Goal: Task Accomplishment & Management: Use online tool/utility

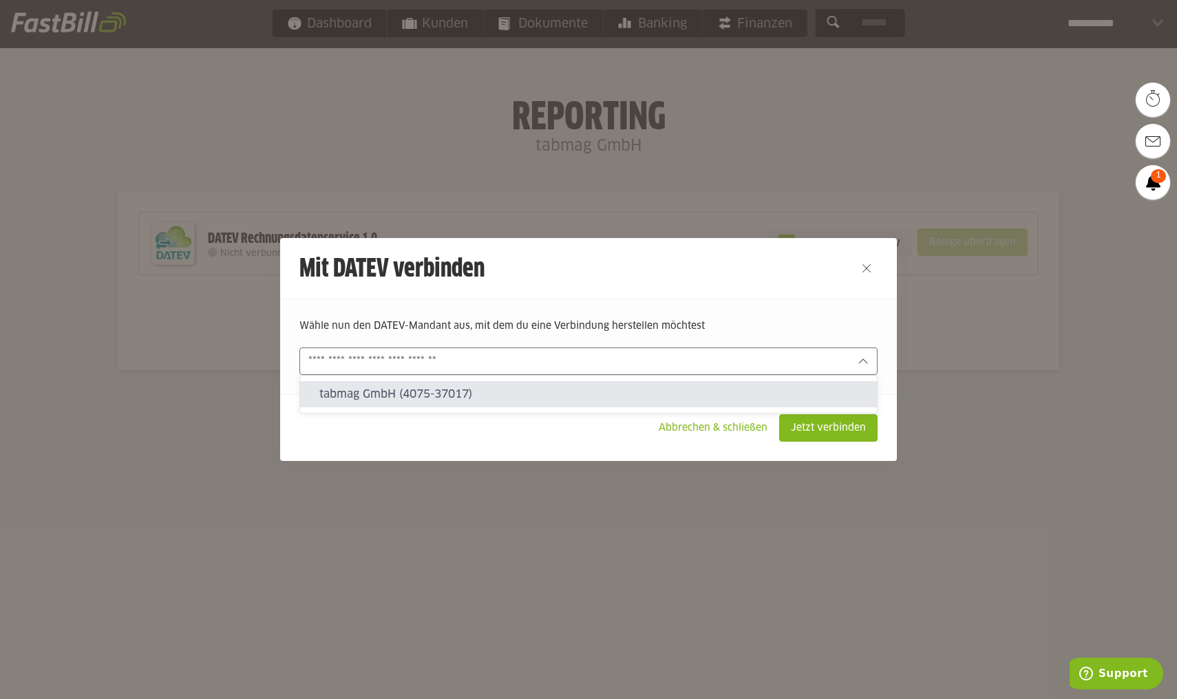
click at [736, 354] on input "text" at bounding box center [578, 361] width 541 height 15
click at [667, 388] on slot "tabmag GmbH (4075-37017)" at bounding box center [592, 394] width 546 height 15
type input "**********"
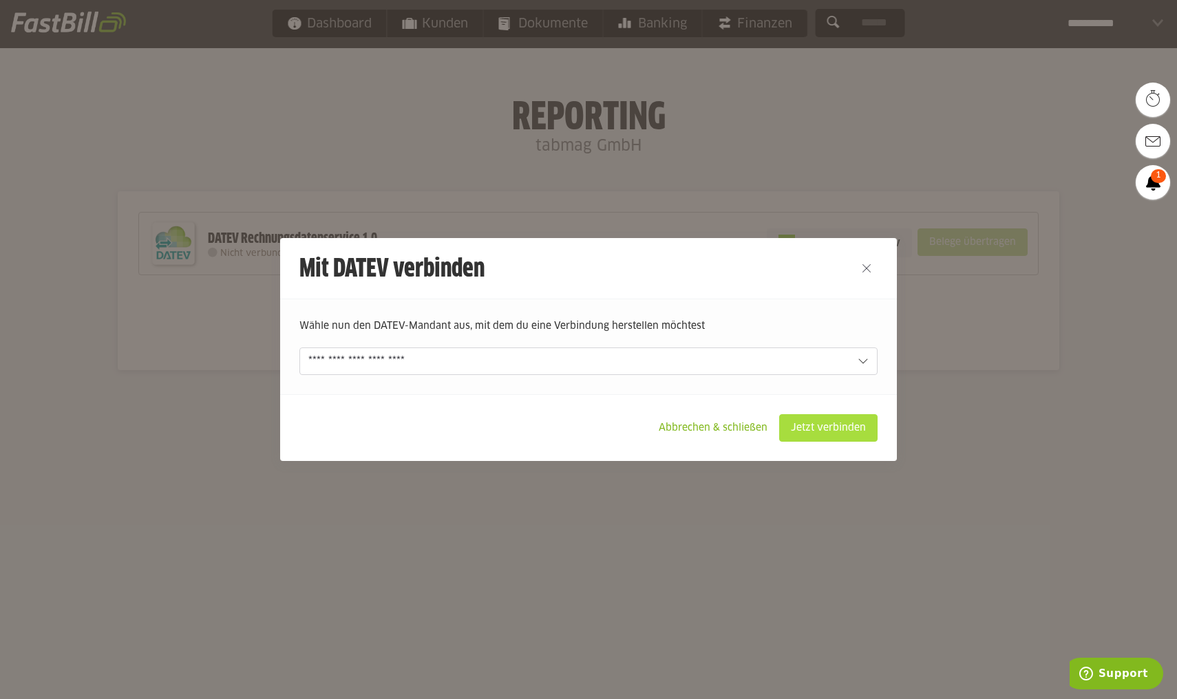
click at [865, 429] on slot "Jetzt verbinden" at bounding box center [828, 428] width 97 height 26
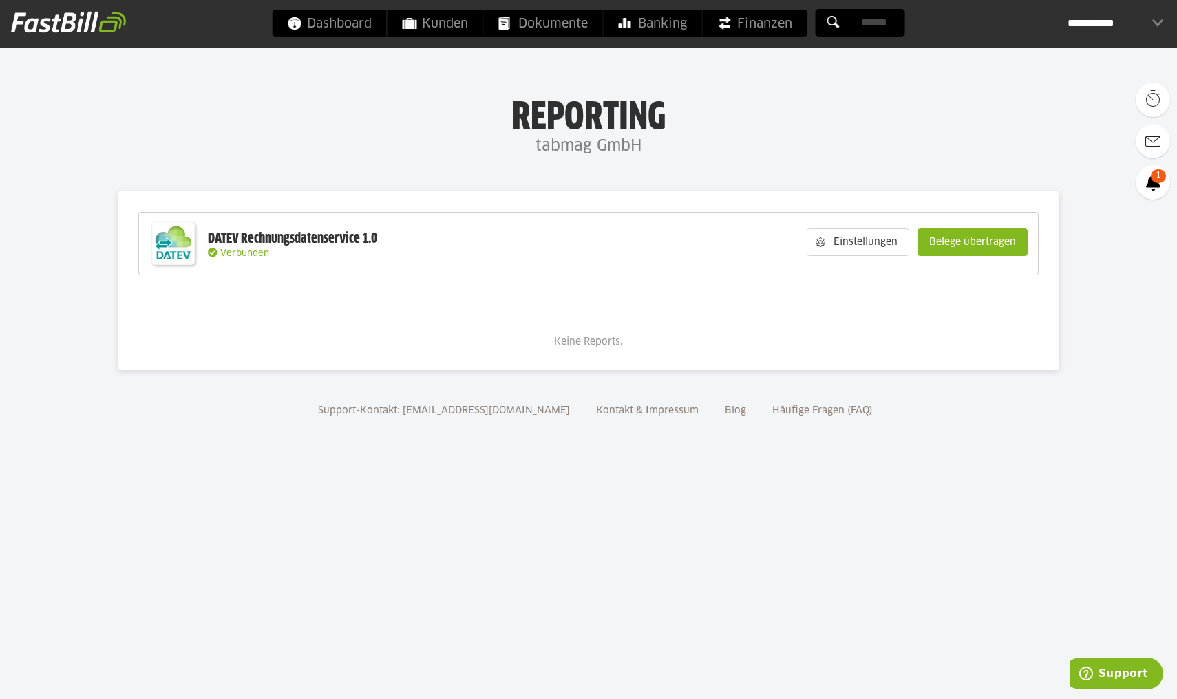
click at [963, 244] on slot "Belege übertragen" at bounding box center [972, 242] width 109 height 26
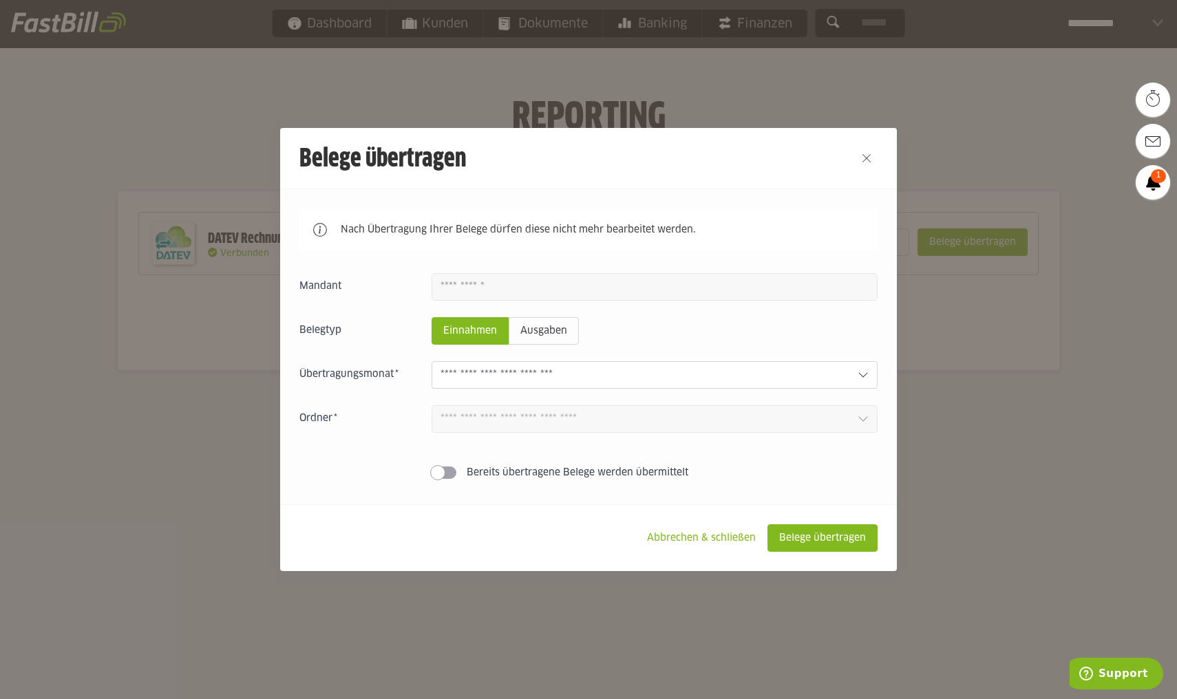
click at [736, 372] on input "text" at bounding box center [643, 374] width 406 height 15
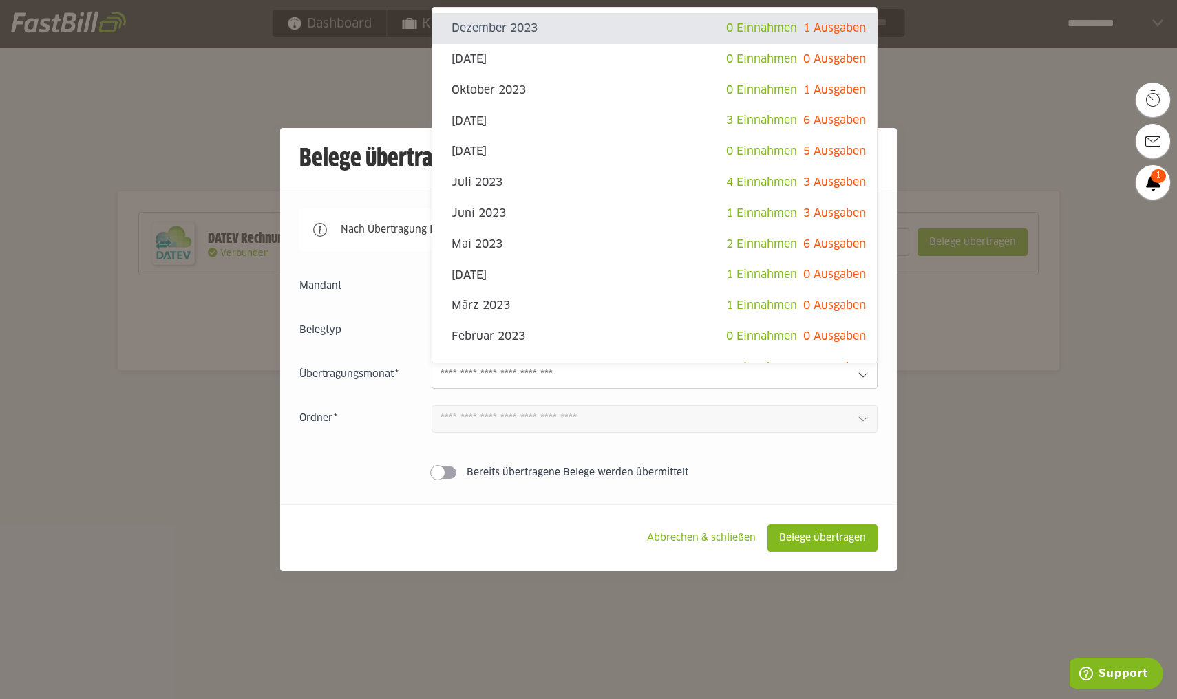
click at [376, 467] on div "Einnahmen Ausgaben Dezember 2023 0 Einnahmen 1 Ausgaben November 2023 0 Einnahm…" at bounding box center [588, 379] width 578 height 212
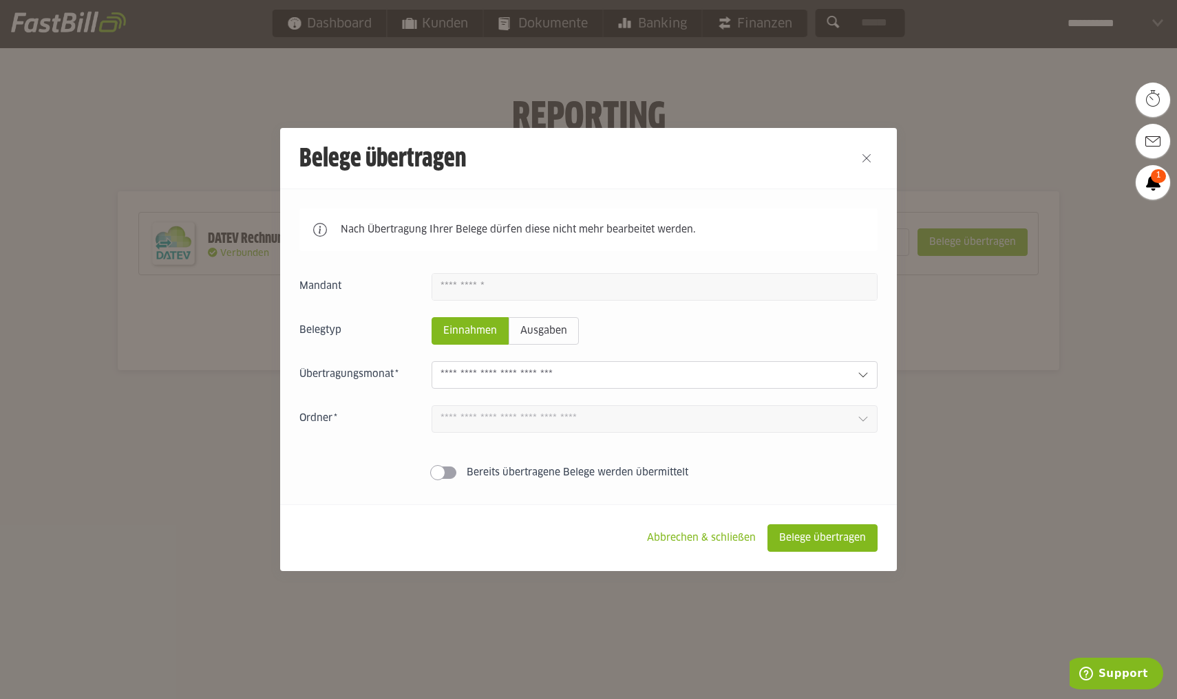
click at [663, 383] on input "text" at bounding box center [643, 374] width 406 height 15
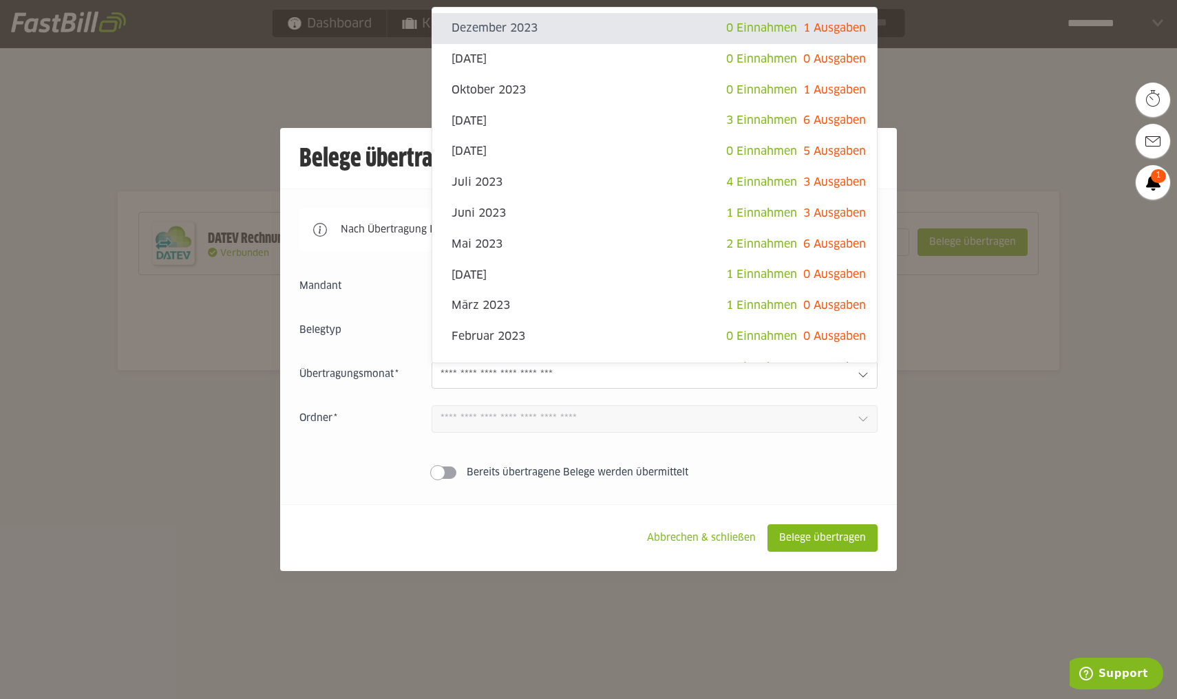
click at [520, 533] on footer "Abbrechen & schließen Belege übertragen" at bounding box center [588, 537] width 617 height 67
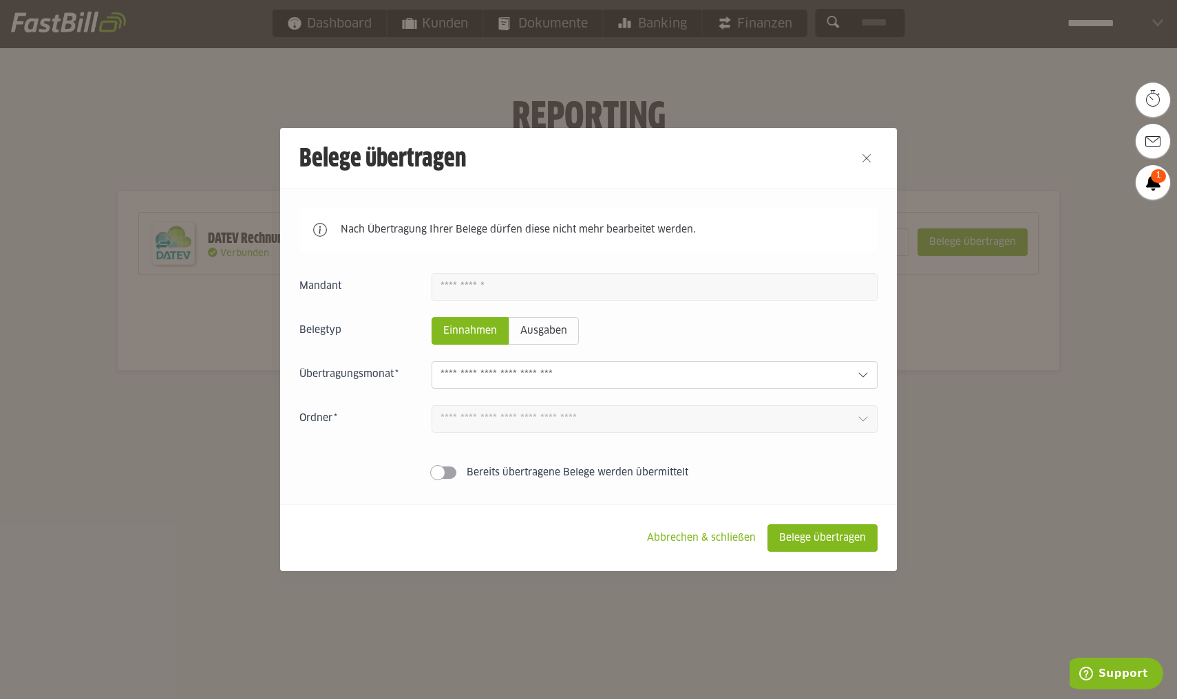
click at [861, 425] on icon at bounding box center [862, 419] width 11 height 11
click at [864, 423] on icon at bounding box center [862, 419] width 11 height 11
click at [863, 422] on icon at bounding box center [862, 419] width 9 height 5
click at [861, 422] on icon at bounding box center [862, 419] width 11 height 11
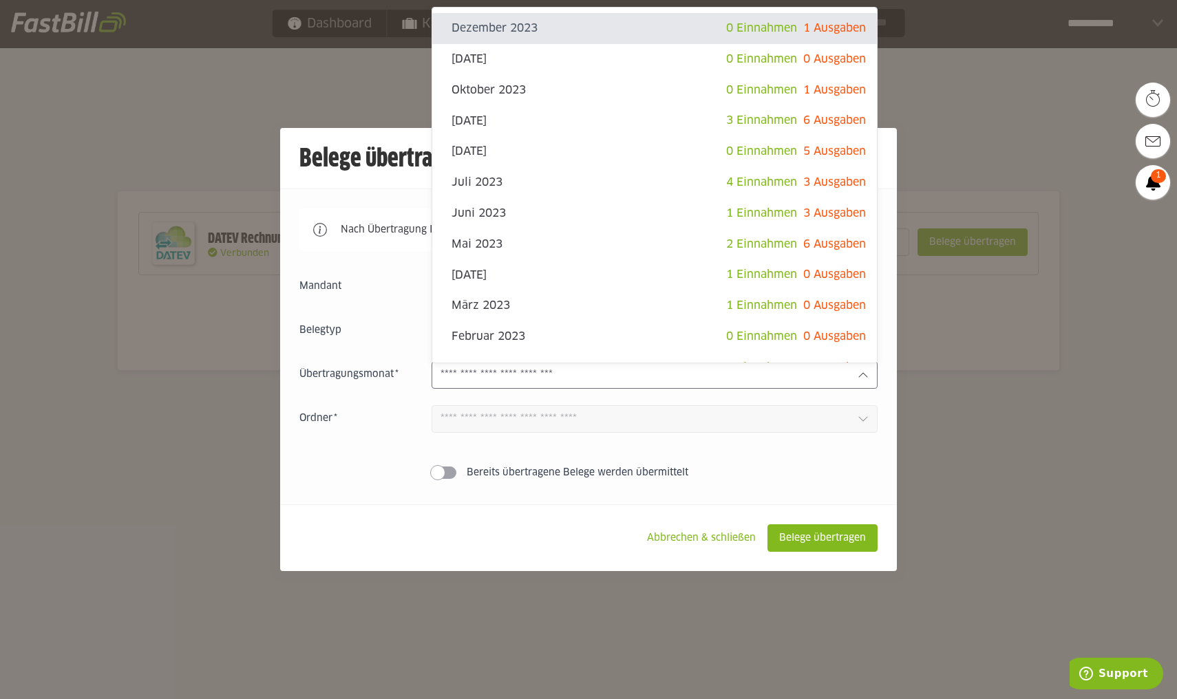
click at [844, 386] on div at bounding box center [654, 375] width 446 height 28
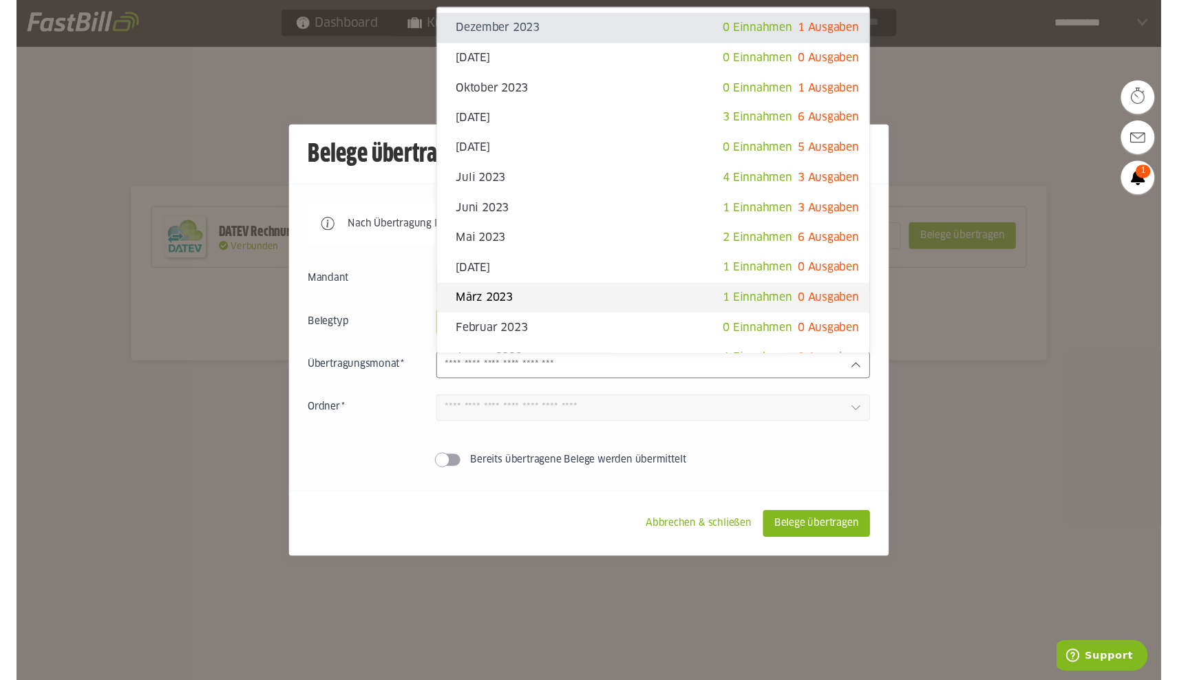
scroll to position [19, 0]
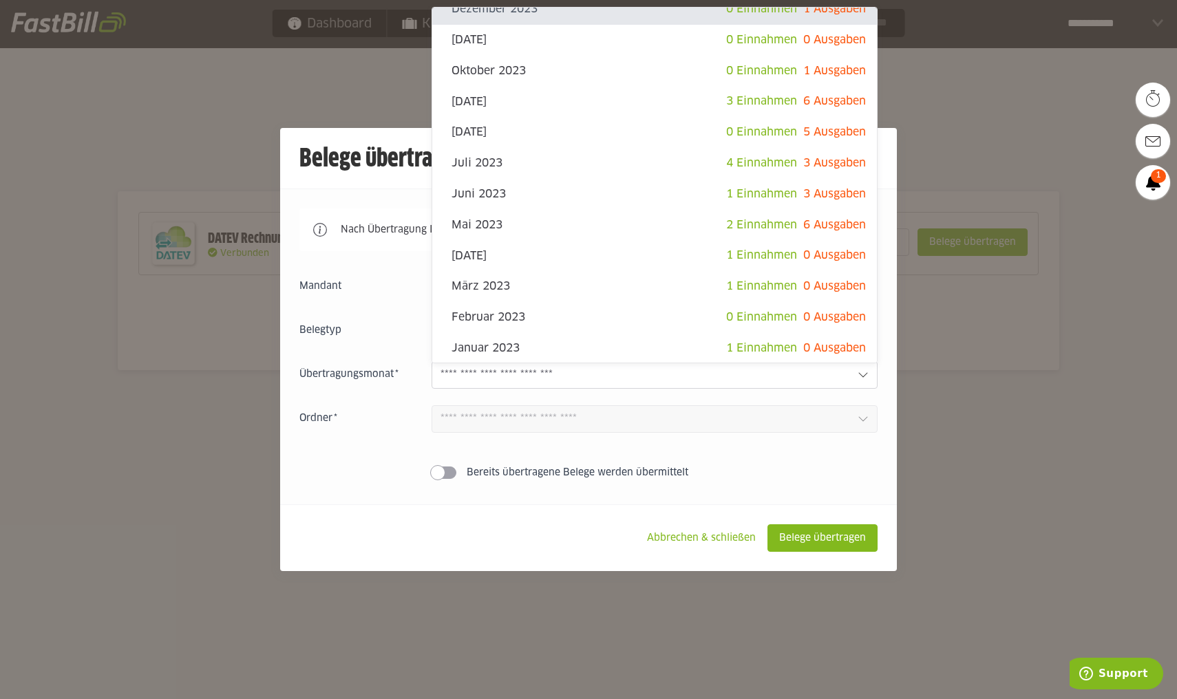
click at [350, 528] on footer "Abbrechen & schließen Belege übertragen" at bounding box center [588, 537] width 617 height 67
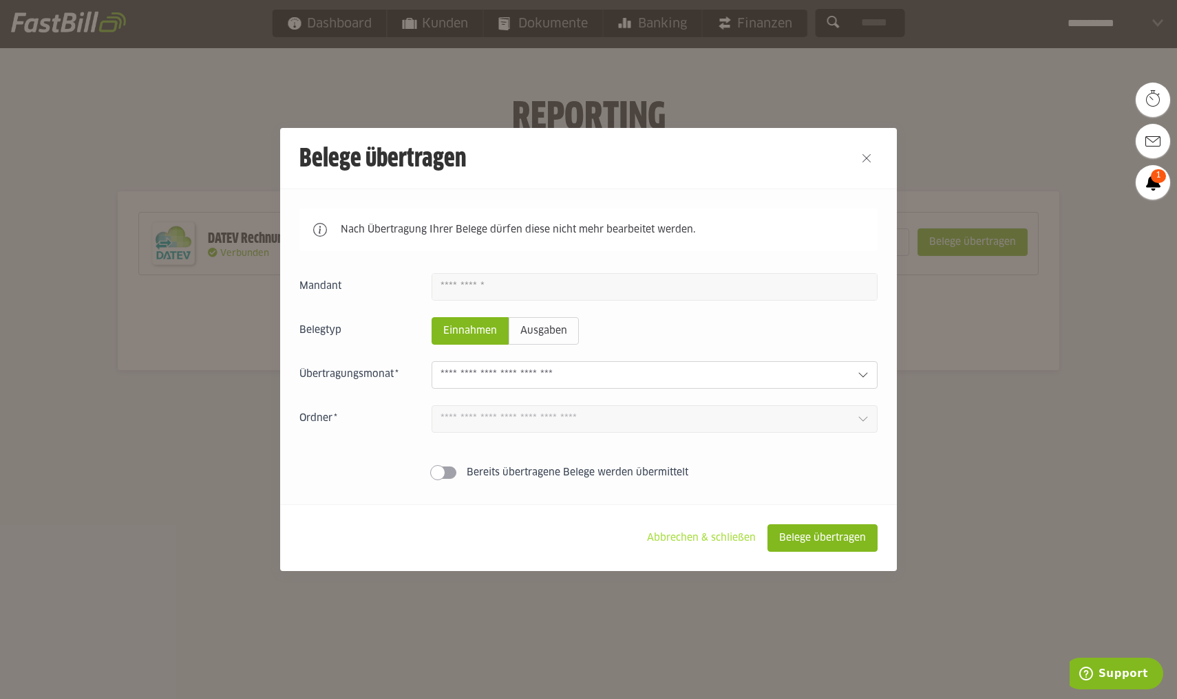
click at [668, 539] on slot "Abbrechen & schließen" at bounding box center [701, 538] width 131 height 26
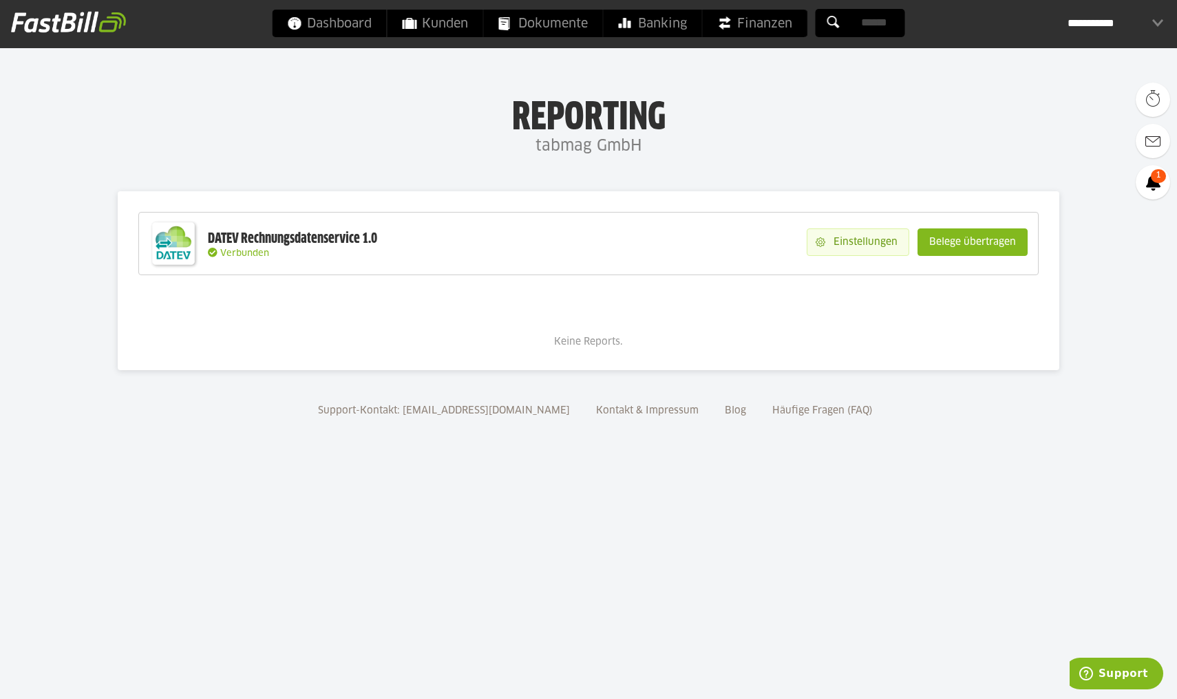
click at [833, 240] on slot "Einstellungen" at bounding box center [866, 242] width 83 height 26
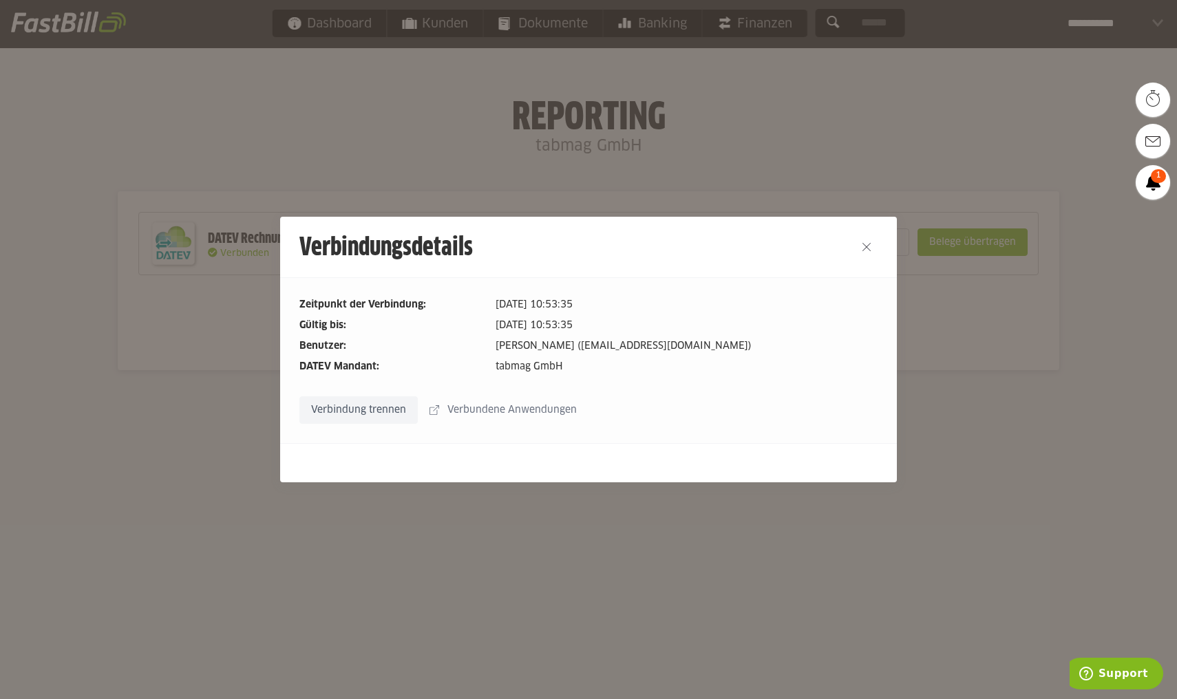
click at [779, 407] on div "Verbindung trennen Verbundene Anwendungen" at bounding box center [588, 410] width 578 height 28
click at [507, 409] on slot "Verbundene Anwendungen" at bounding box center [513, 410] width 149 height 26
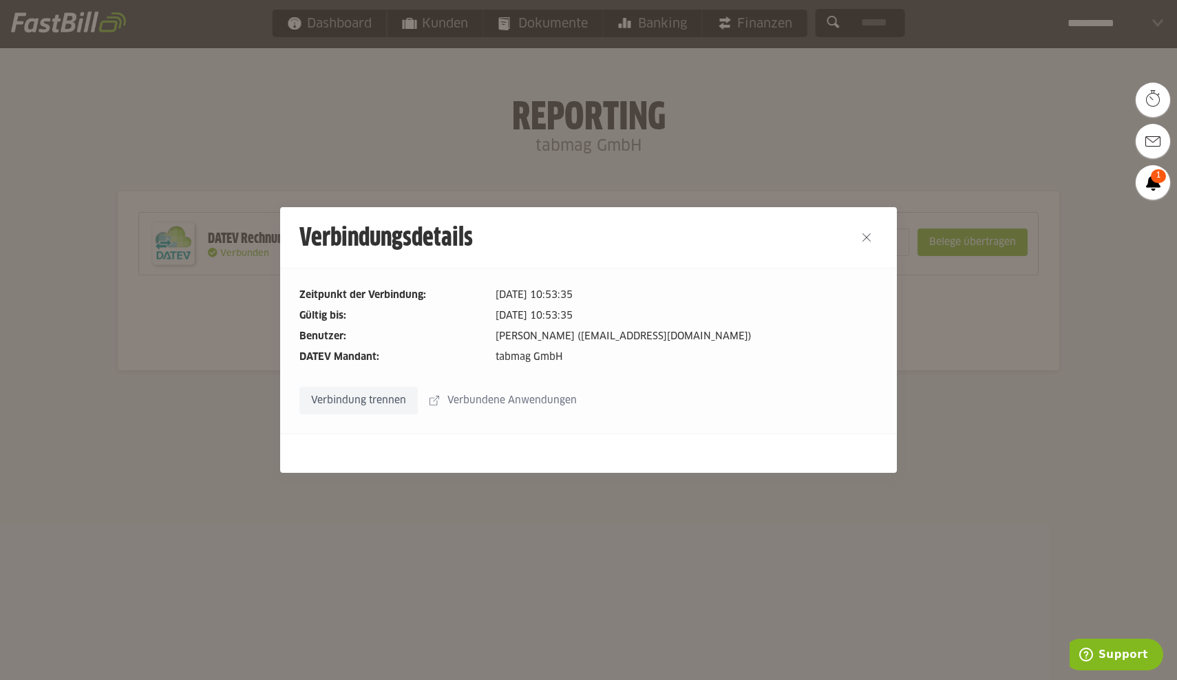
click at [869, 241] on button "Close" at bounding box center [866, 237] width 22 height 22
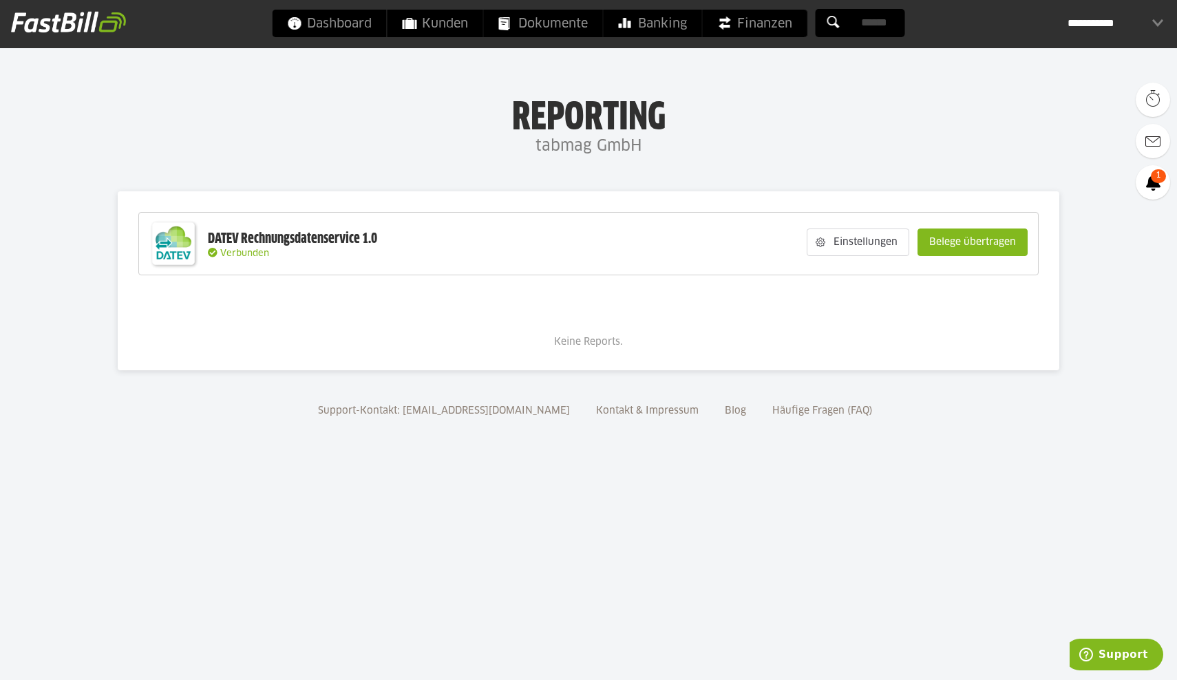
click at [930, 317] on div "Keine Reports." at bounding box center [588, 323] width 900 height 54
click at [1005, 242] on slot "Belege übertragen" at bounding box center [972, 242] width 109 height 26
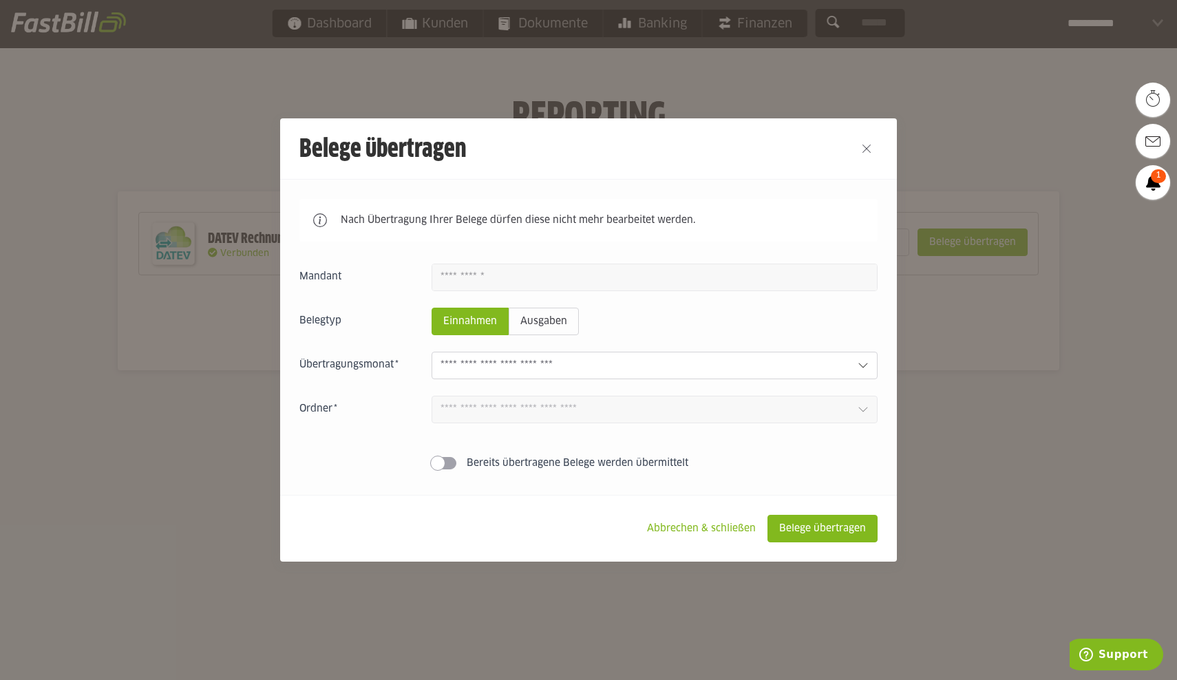
click at [784, 370] on input "text" at bounding box center [643, 365] width 406 height 15
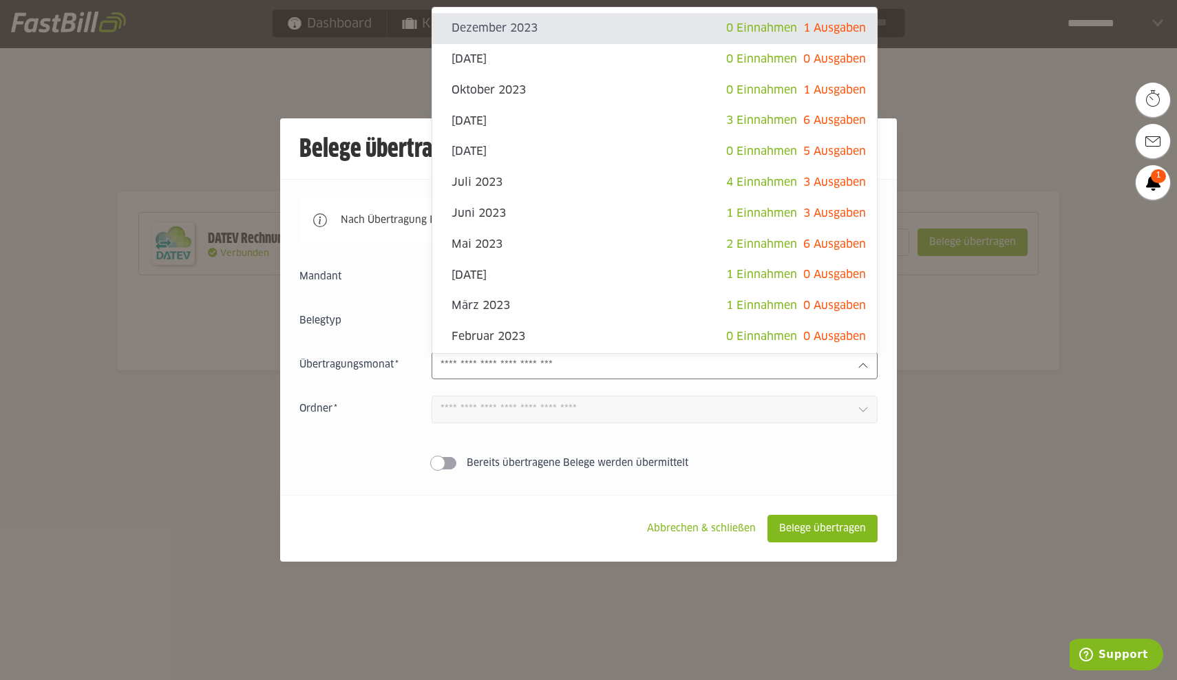
click at [831, 458] on label "Bereits übertragene Belege werden übermittelt" at bounding box center [654, 463] width 446 height 14
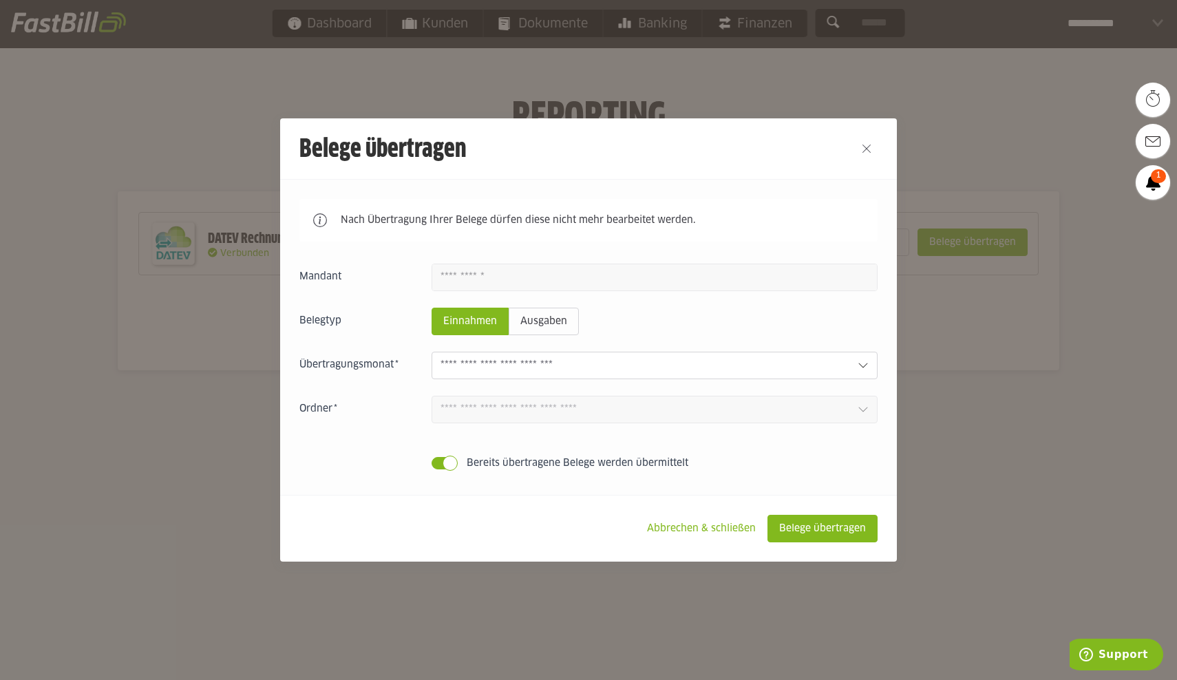
click at [436, 465] on span at bounding box center [443, 463] width 25 height 12
click at [861, 412] on icon at bounding box center [862, 409] width 9 height 5
click at [829, 462] on label "Bereits übertragene Belege werden übermittelt" at bounding box center [654, 463] width 446 height 14
click at [429, 466] on sl-switch "Bereits übertragene Belege werden übermittelt" at bounding box center [588, 463] width 578 height 14
click at [730, 367] on input "text" at bounding box center [643, 365] width 406 height 15
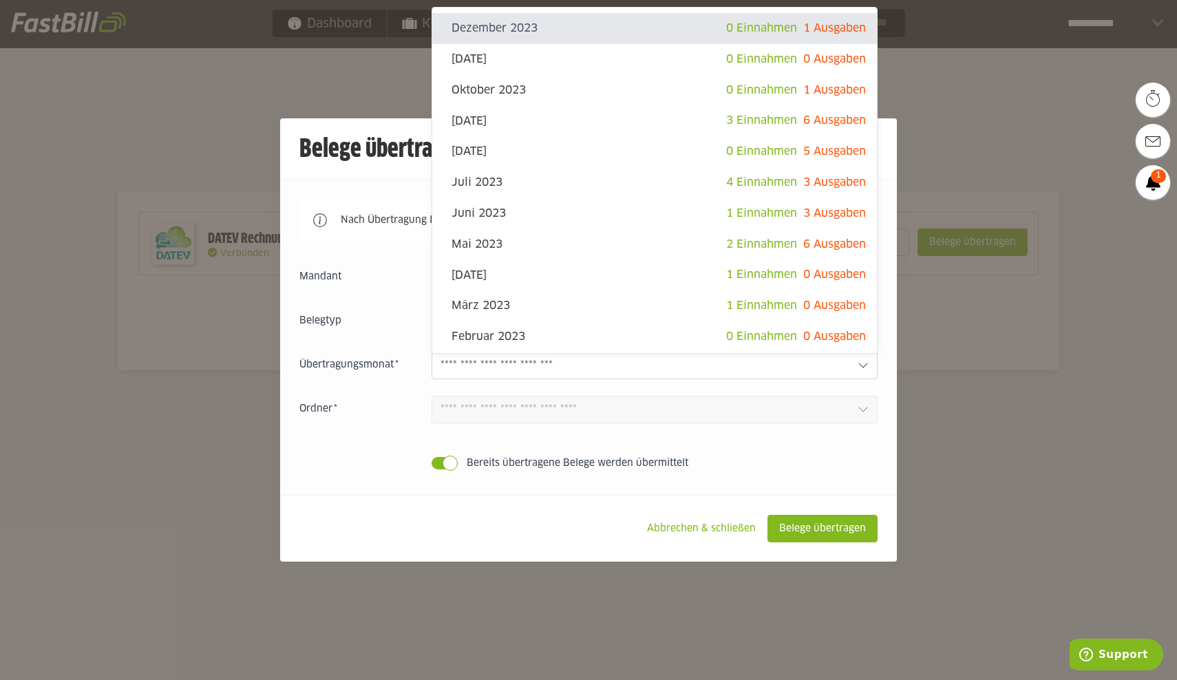
click at [749, 461] on label "Bereits übertragene Belege werden übermittelt" at bounding box center [654, 463] width 446 height 14
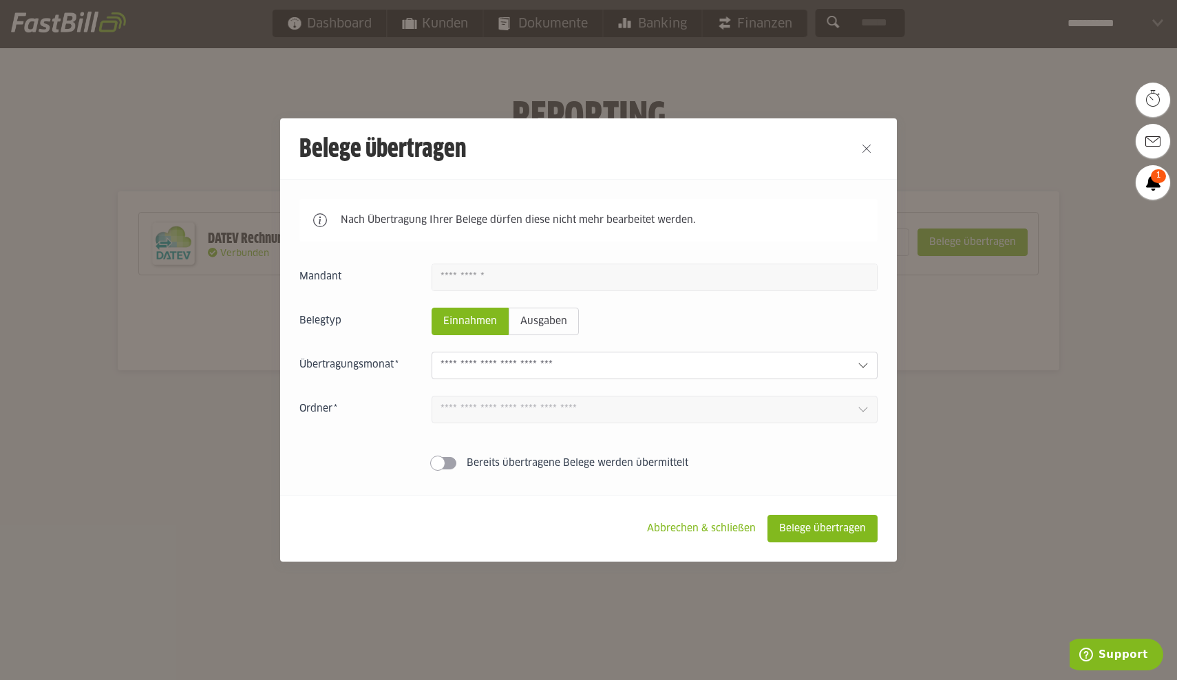
click at [867, 363] on icon at bounding box center [862, 365] width 11 height 11
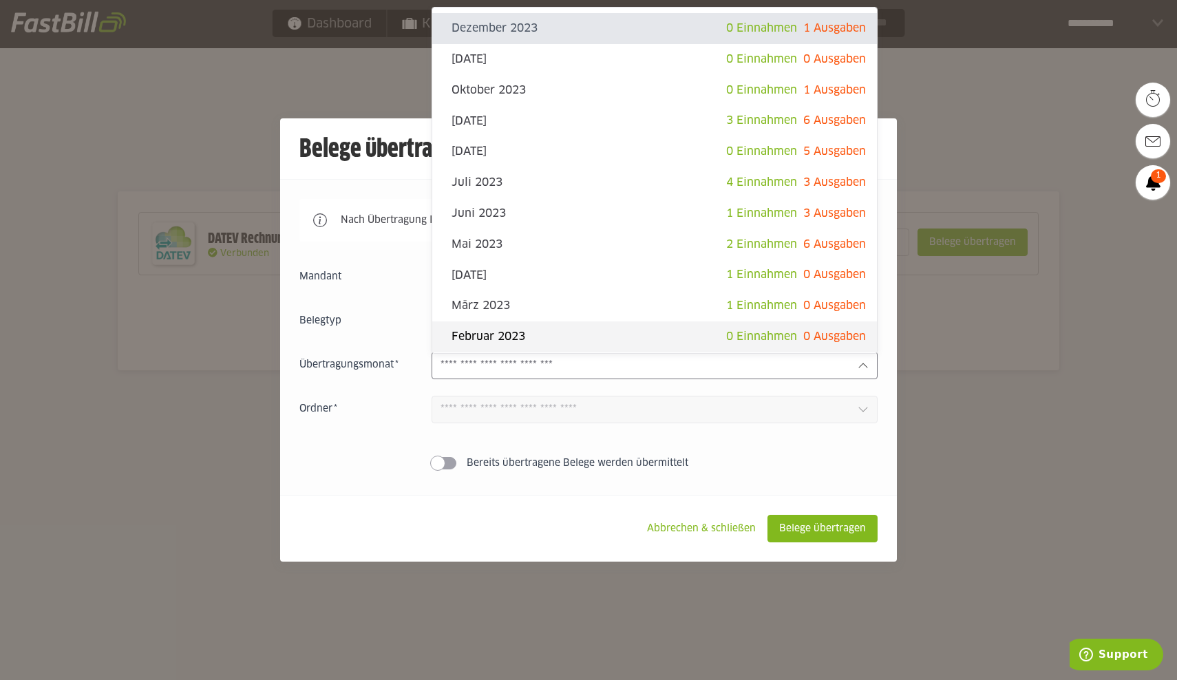
scroll to position [29, 0]
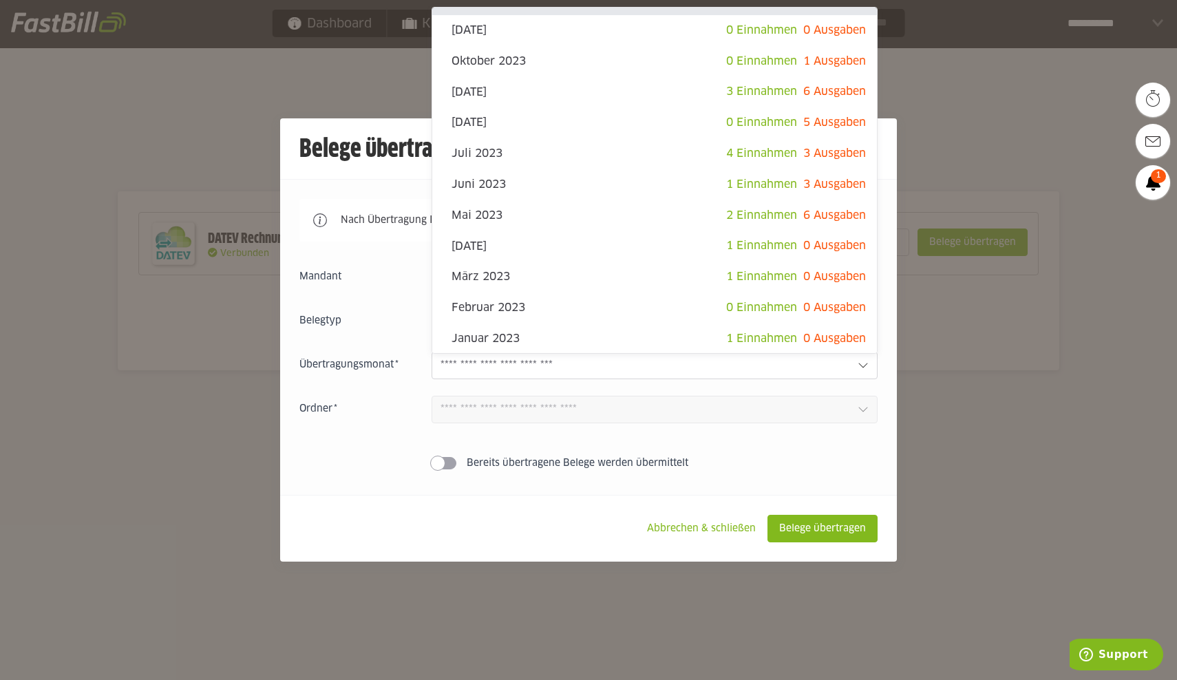
click at [763, 459] on label "Bereits übertragene Belege werden übermittelt" at bounding box center [654, 463] width 446 height 14
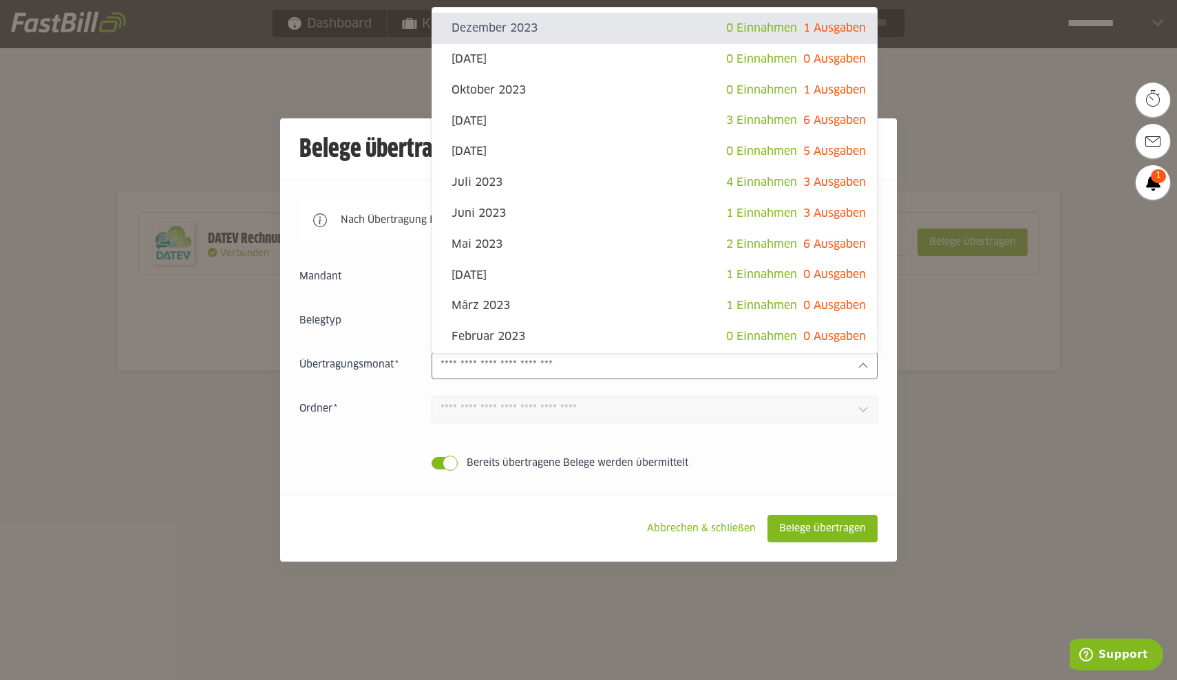
click at [861, 361] on div at bounding box center [654, 366] width 446 height 28
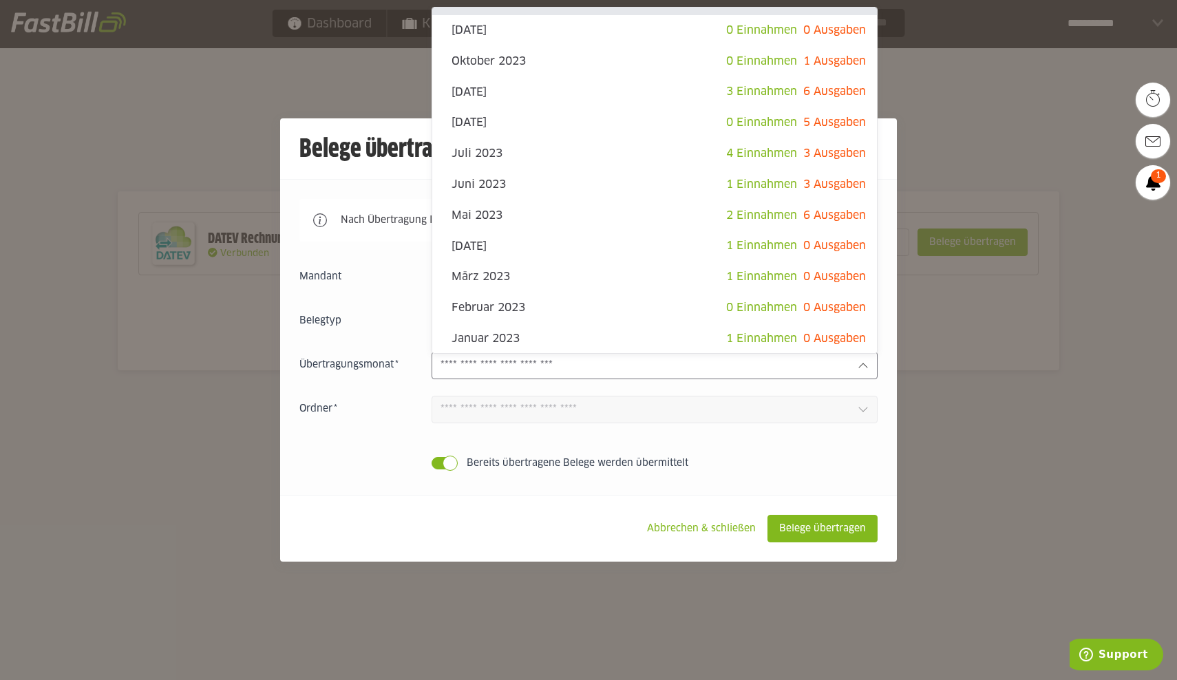
click at [790, 470] on label "Bereits übertragene Belege werden übermittelt" at bounding box center [654, 463] width 446 height 14
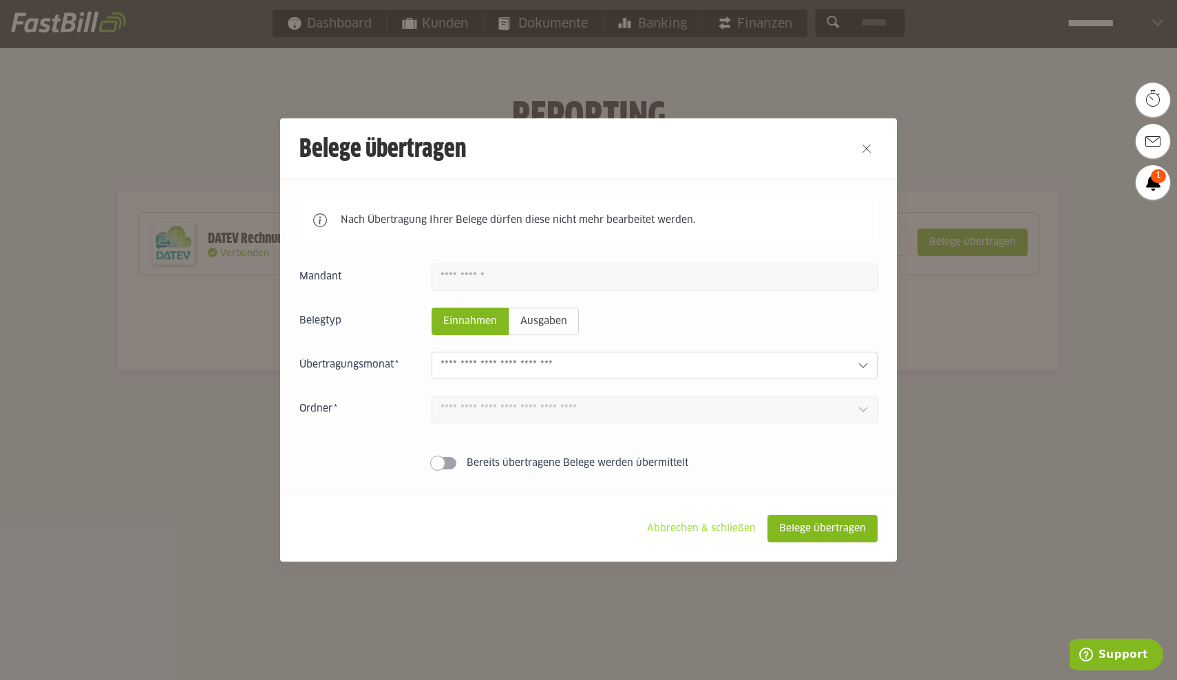
click at [674, 529] on slot "Abbrechen & schließen" at bounding box center [701, 528] width 131 height 26
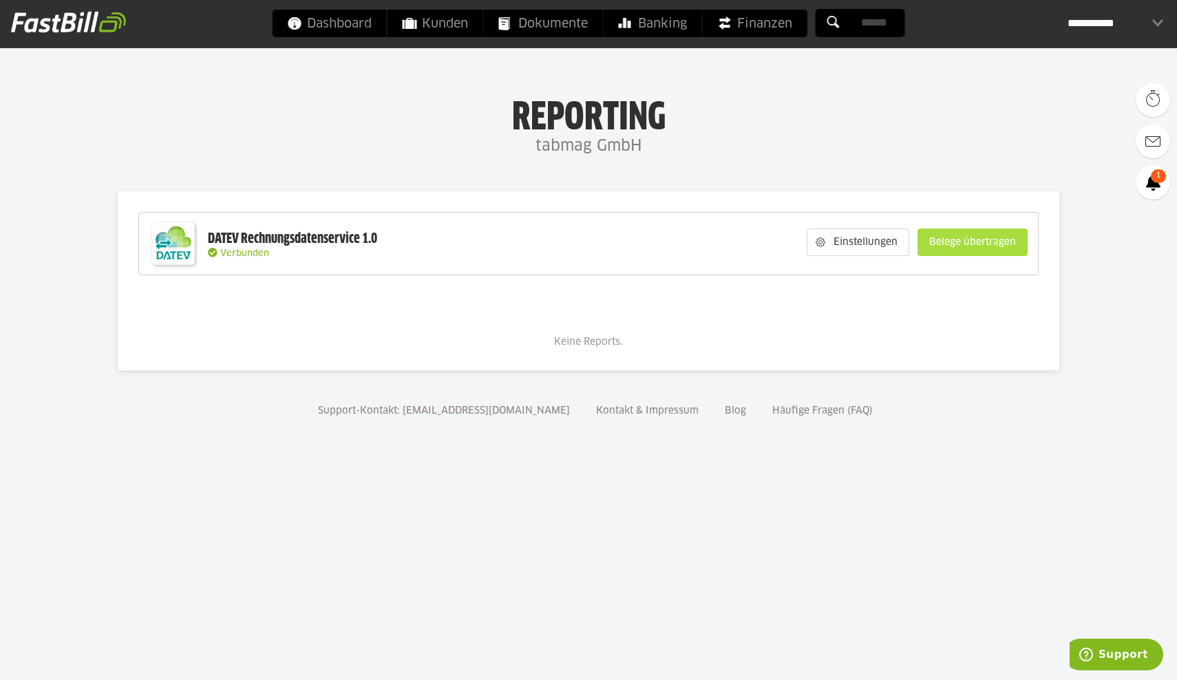
click at [973, 248] on slot "Belege übertragen" at bounding box center [972, 242] width 109 height 26
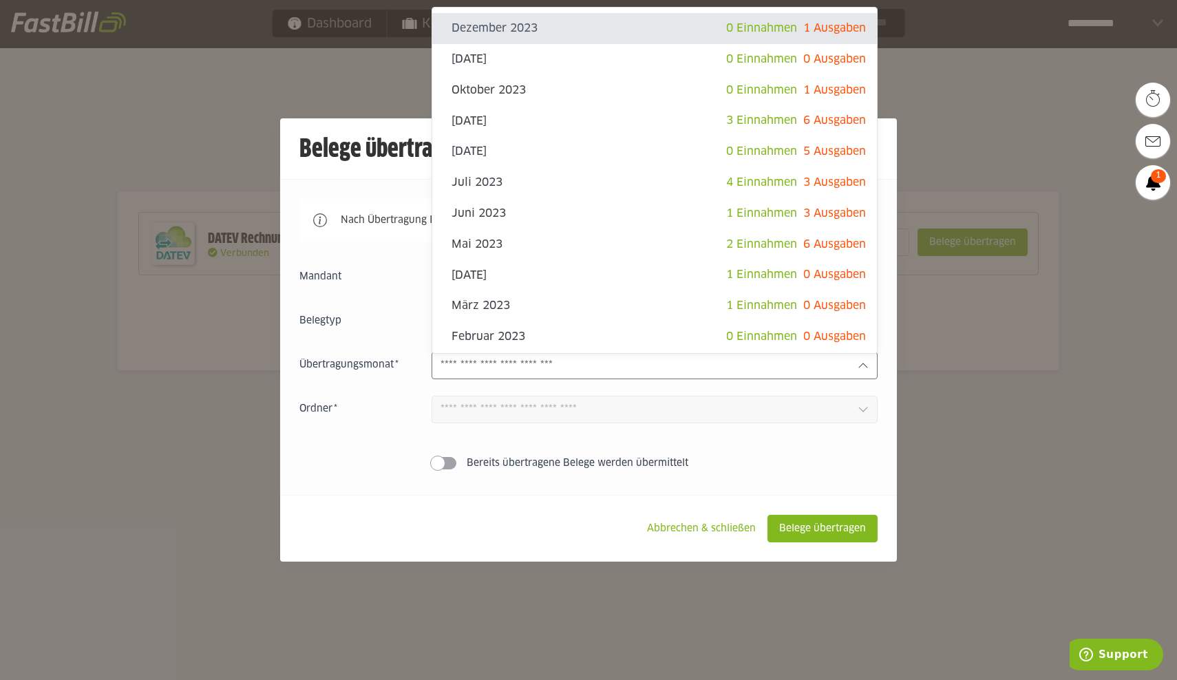
click at [780, 372] on input "text" at bounding box center [643, 365] width 406 height 15
drag, startPoint x: 734, startPoint y: 486, endPoint x: 721, endPoint y: 510, distance: 26.8
click at [735, 486] on div "Nach Übertragung Ihrer Belege dürfen diese nicht mehr bearbeitet werden. Einnah…" at bounding box center [588, 337] width 617 height 316
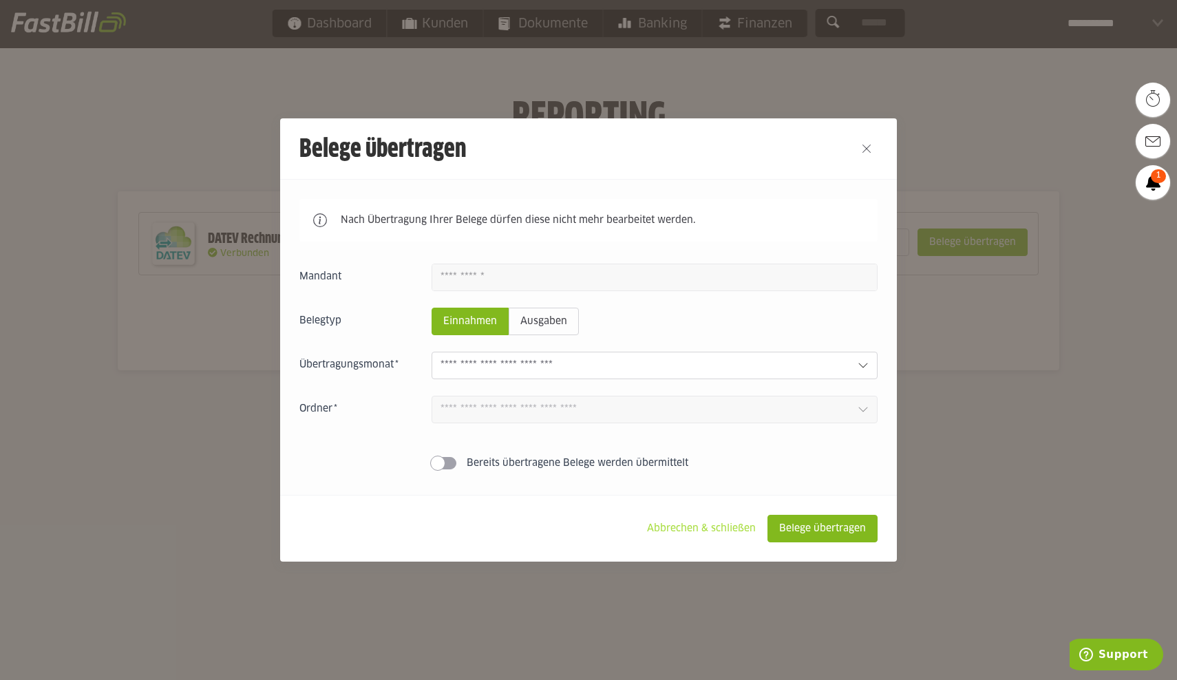
click at [678, 529] on slot "Abbrechen & schließen" at bounding box center [701, 528] width 131 height 26
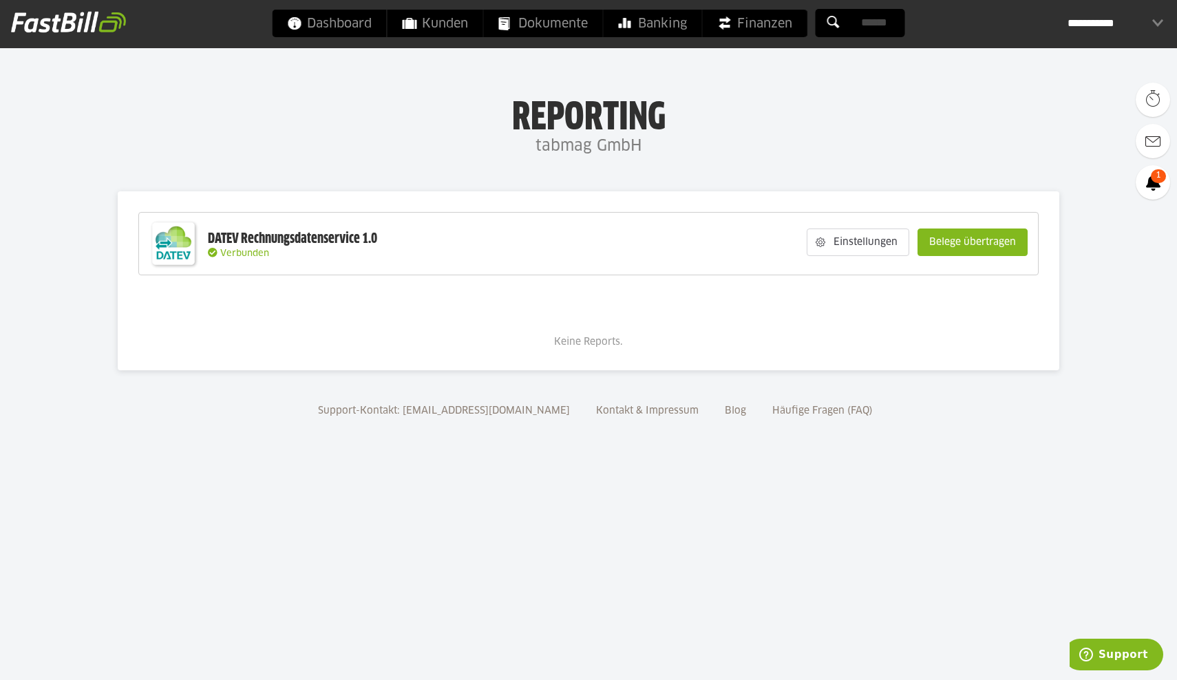
drag, startPoint x: 681, startPoint y: 529, endPoint x: 745, endPoint y: 506, distance: 68.8
click at [681, 531] on body "Dashboard Kunden Dokumente Banking Finanzen Add-ons" at bounding box center [588, 340] width 1177 height 680
click at [849, 242] on slot "Einstellungen" at bounding box center [866, 242] width 83 height 26
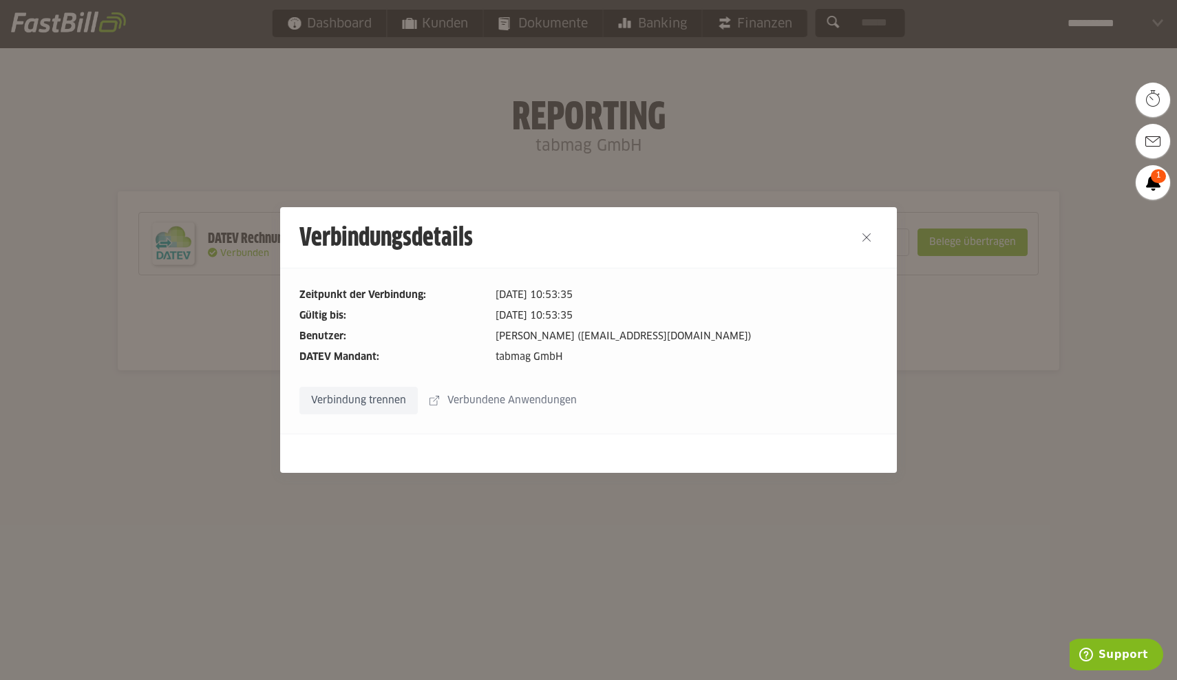
click at [351, 404] on slot "Verbindung trennen" at bounding box center [358, 400] width 117 height 26
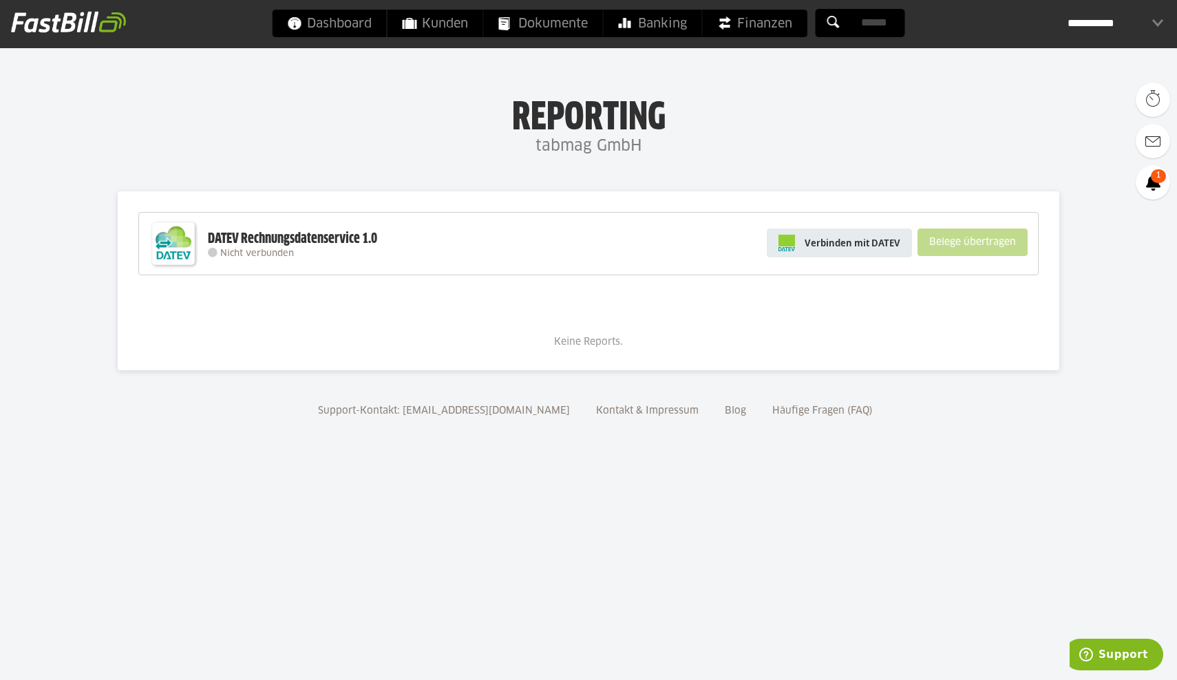
click at [850, 242] on span "Verbinden mit DATEV" at bounding box center [852, 243] width 96 height 14
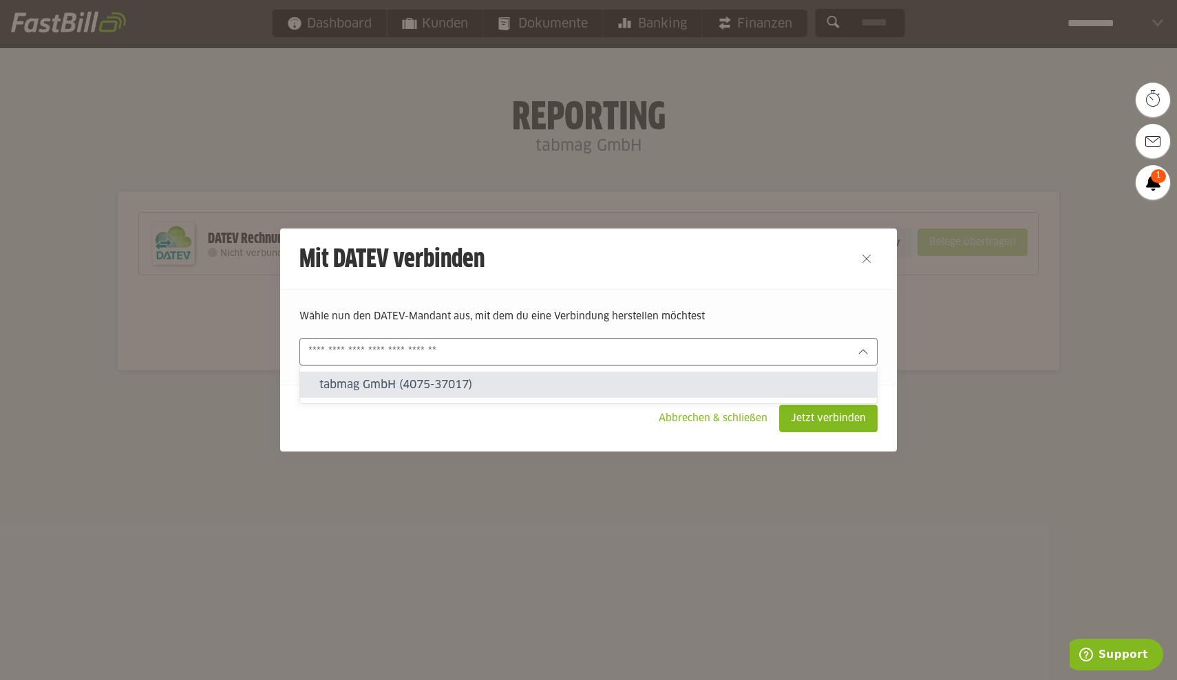
click at [739, 360] on div at bounding box center [588, 352] width 578 height 28
click at [742, 310] on p "Wähle nun den DATEV-Mandant aus, mit dem du eine Verbindung herstellen möchtest" at bounding box center [588, 316] width 578 height 15
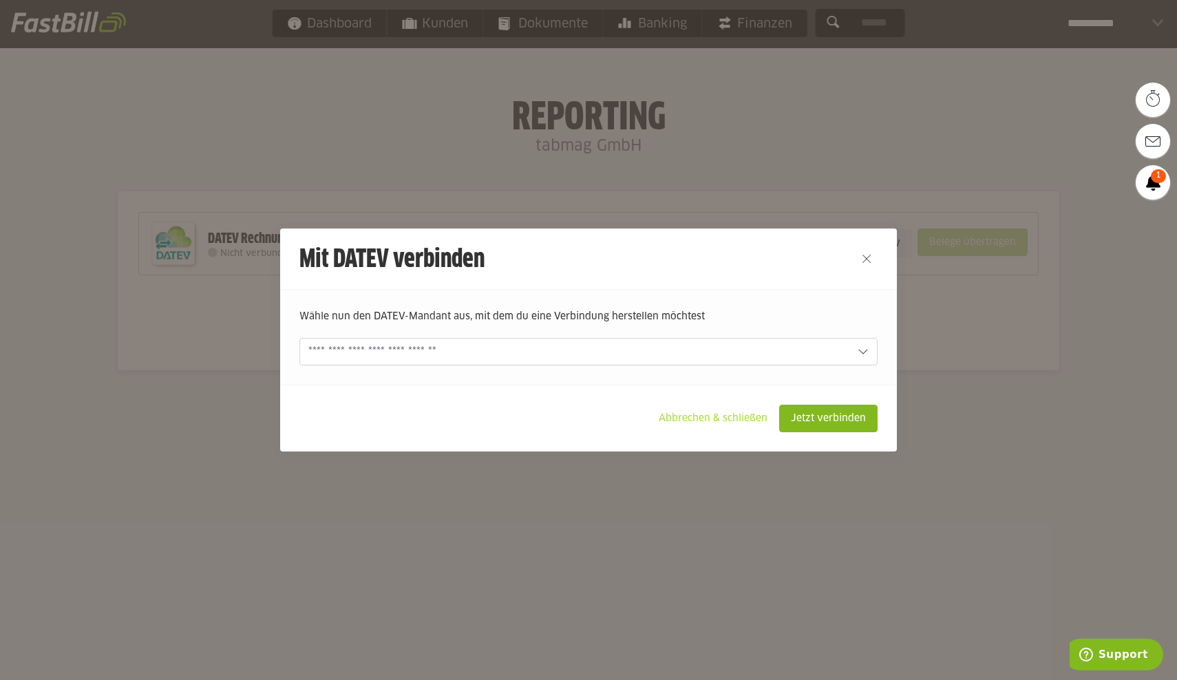
click at [697, 422] on slot "Abbrechen & schließen" at bounding box center [712, 418] width 131 height 26
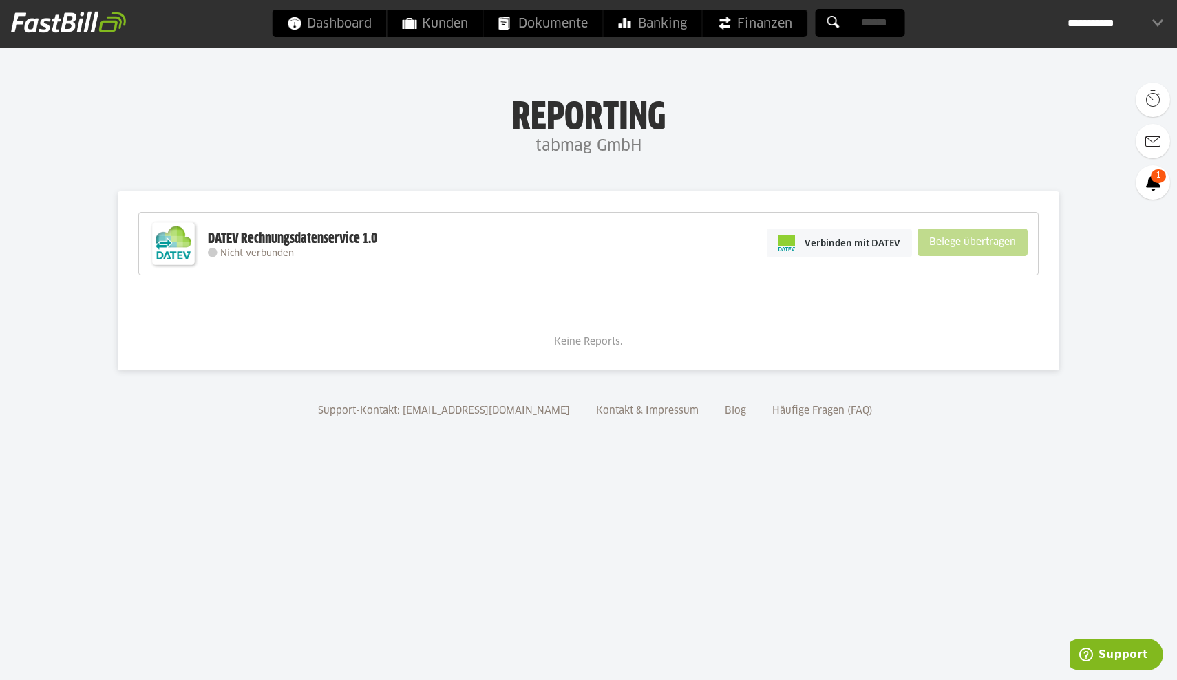
click at [723, 542] on body "Dashboard Kunden Dokumente Banking Finanzen Add-ons" at bounding box center [588, 340] width 1177 height 680
click at [838, 241] on span "Verbinden mit DATEV" at bounding box center [852, 243] width 96 height 14
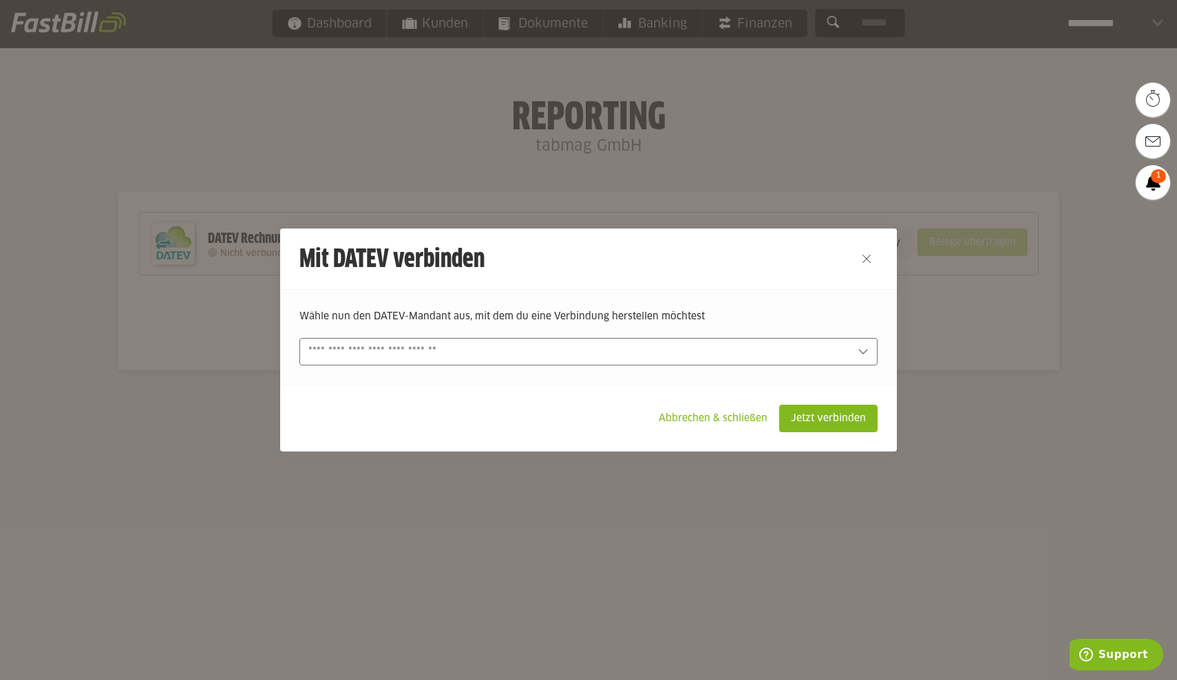
drag, startPoint x: 745, startPoint y: 332, endPoint x: 742, endPoint y: 347, distance: 15.4
click at [745, 332] on form "Wähle nun den DATEV-Mandant aus, mit dem du eine Verbindung herstellen möchtest…" at bounding box center [588, 337] width 578 height 56
click at [740, 352] on input "text" at bounding box center [578, 351] width 541 height 15
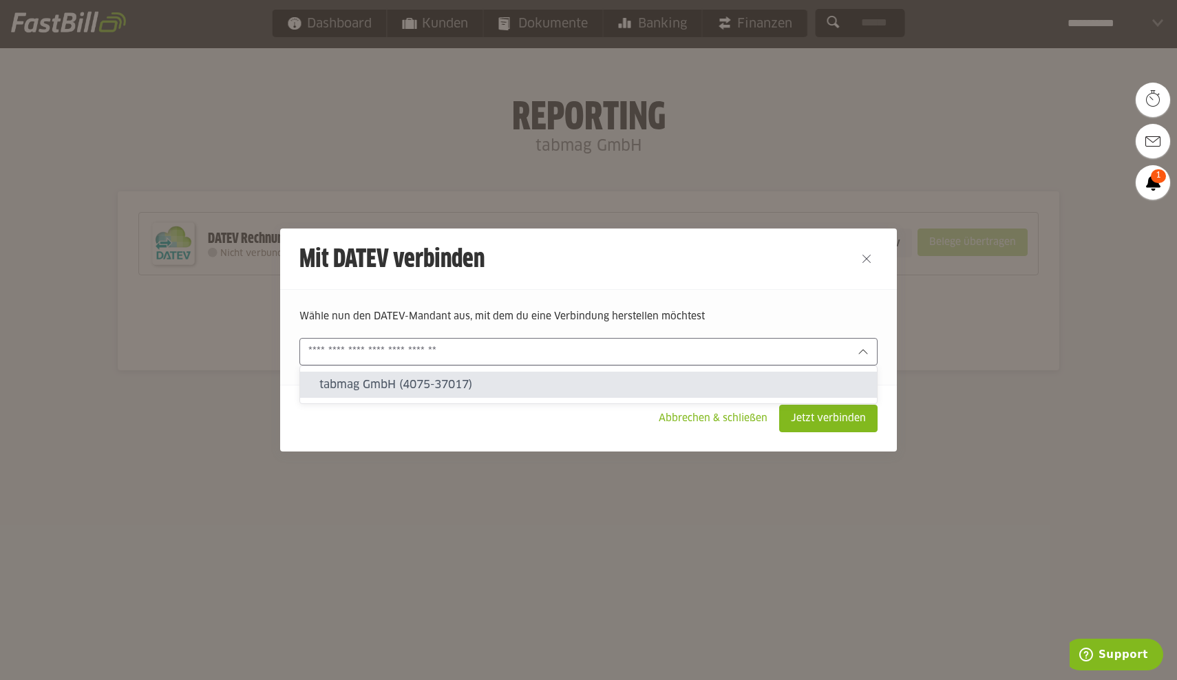
click at [416, 383] on slot "tabmag GmbH (4075-37017)" at bounding box center [592, 384] width 546 height 15
type input "**********"
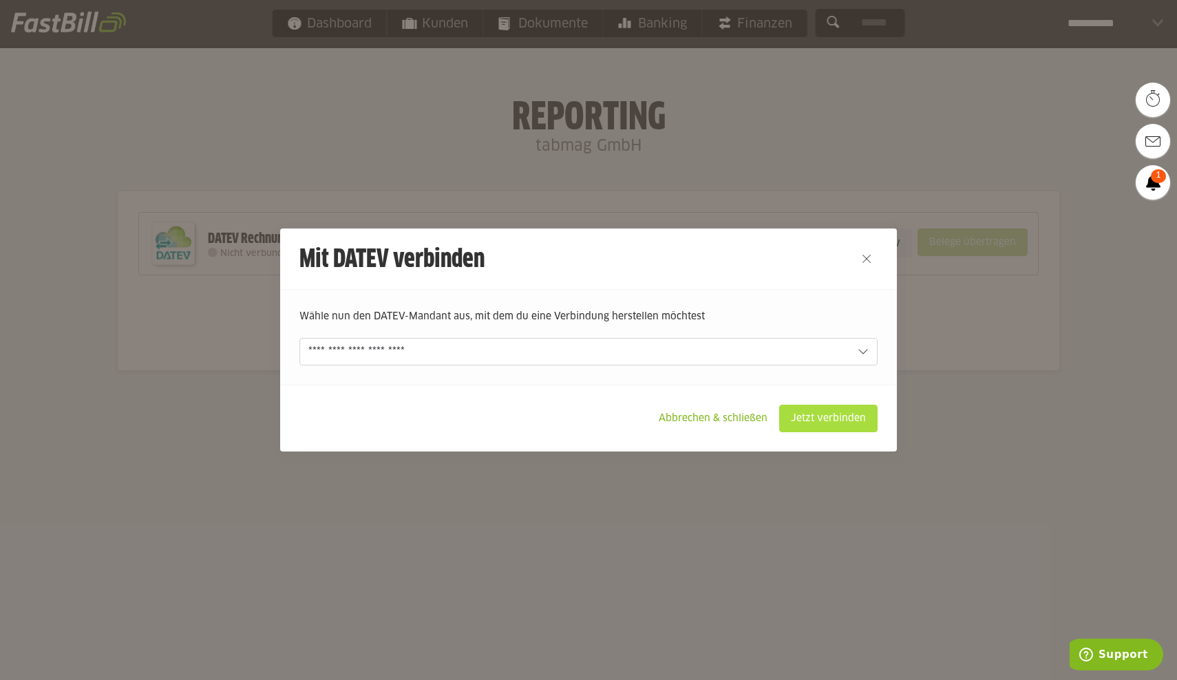
click at [836, 427] on slot "Jetzt verbinden" at bounding box center [828, 418] width 97 height 26
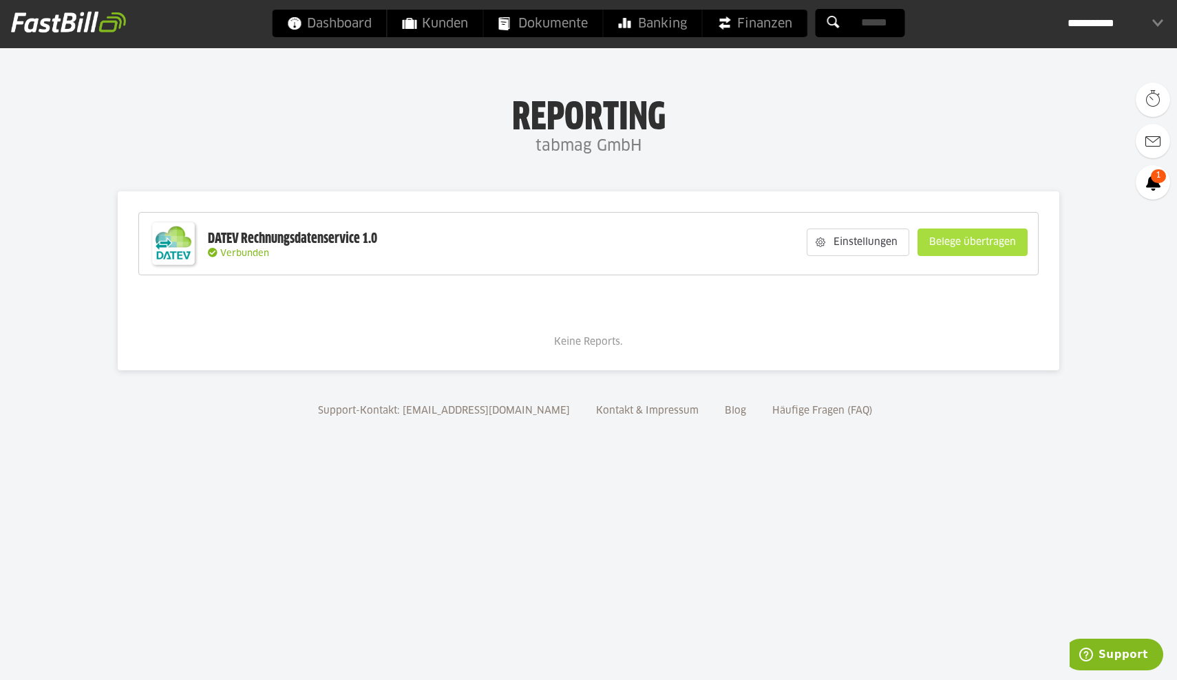
click at [989, 244] on slot "Belege übertragen" at bounding box center [972, 242] width 109 height 26
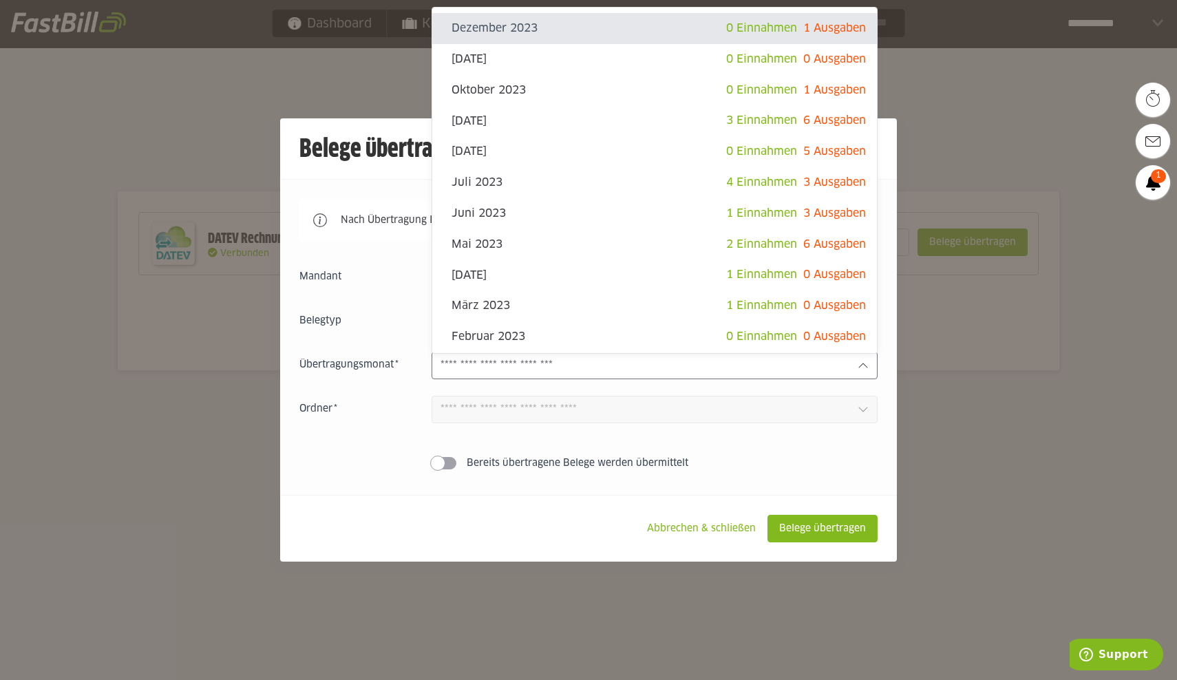
click at [779, 372] on input "text" at bounding box center [643, 365] width 406 height 15
click at [752, 495] on div "Nach Übertragung Ihrer Belege dürfen diese nicht mehr bearbeitet werden. Einnah…" at bounding box center [588, 337] width 617 height 316
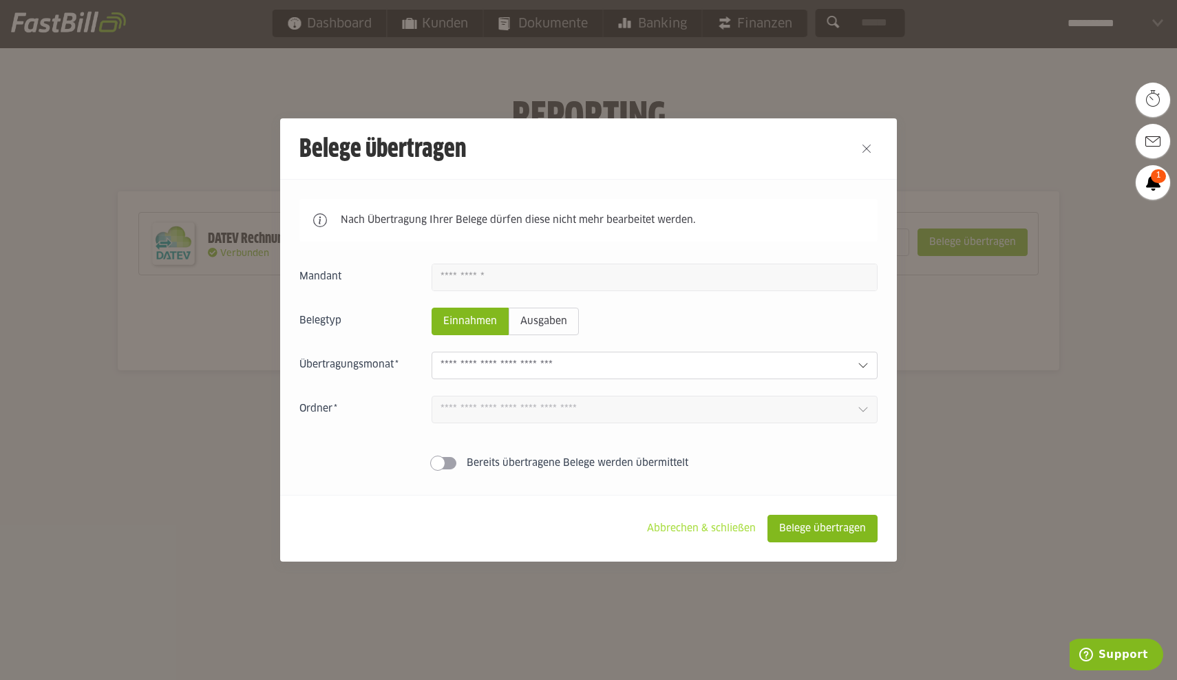
click at [683, 531] on slot "Abbrechen & schließen" at bounding box center [701, 528] width 131 height 26
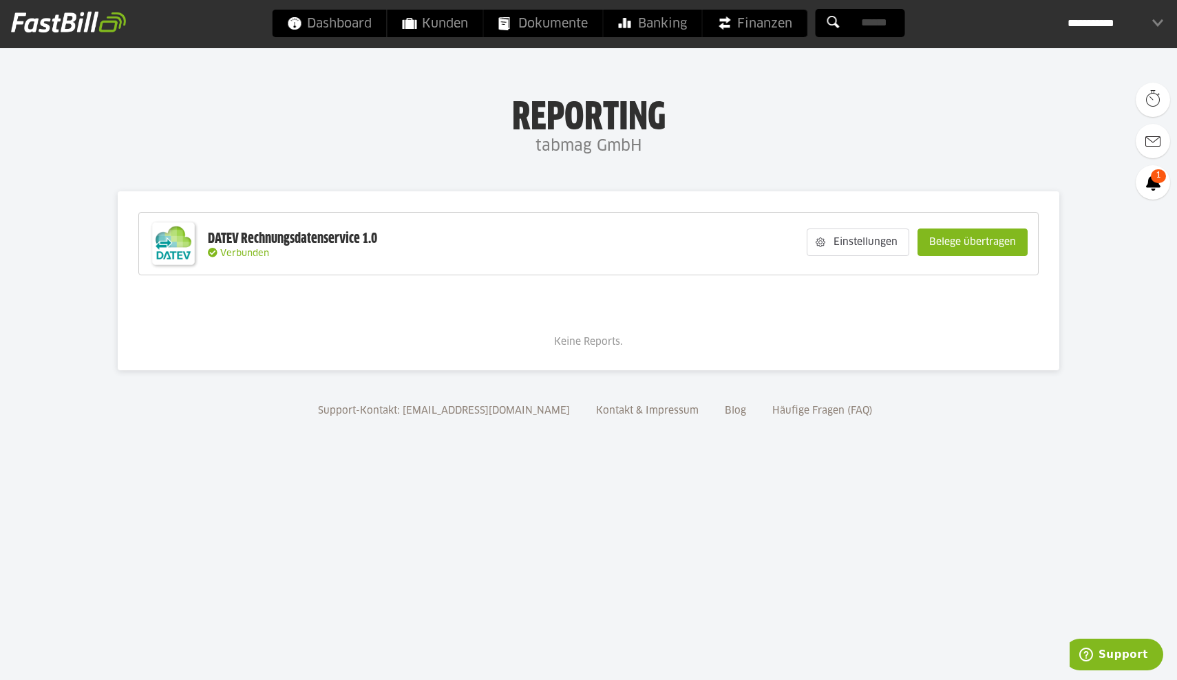
drag, startPoint x: 683, startPoint y: 533, endPoint x: 749, endPoint y: 513, distance: 69.0
click at [683, 533] on body "Dashboard Kunden Dokumente Banking Finanzen Add-ons" at bounding box center [588, 340] width 1177 height 680
click at [875, 247] on slot "Einstellungen" at bounding box center [866, 242] width 83 height 26
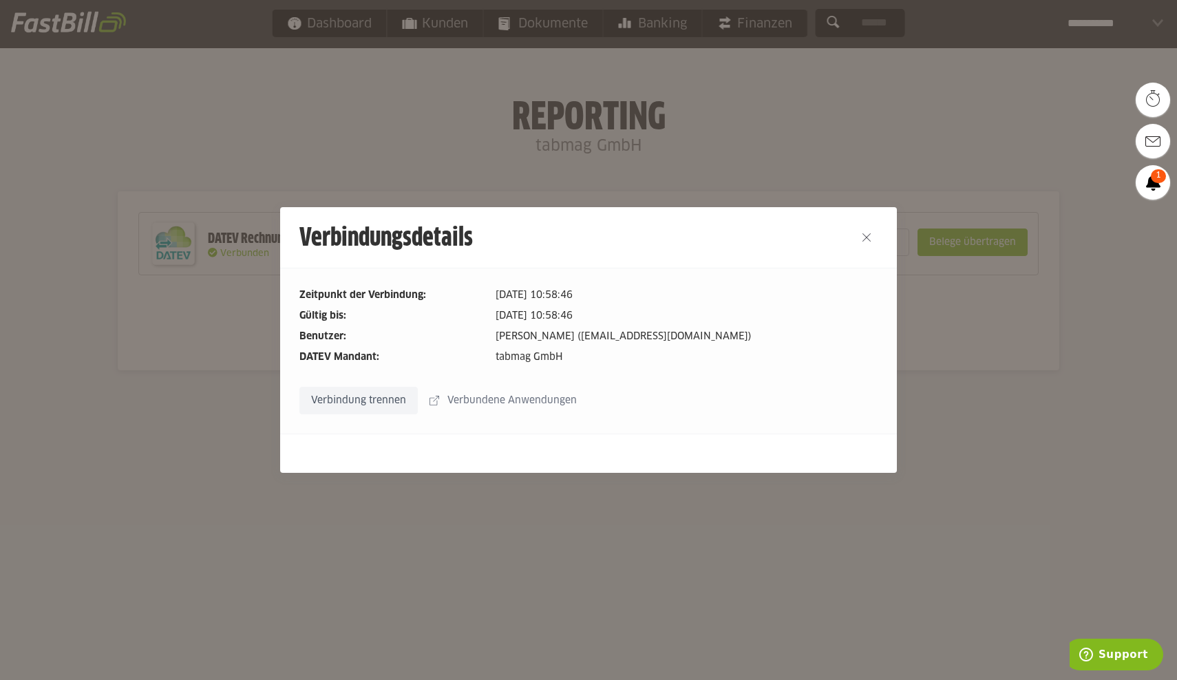
click at [332, 396] on slot "Verbindung trennen" at bounding box center [358, 400] width 117 height 26
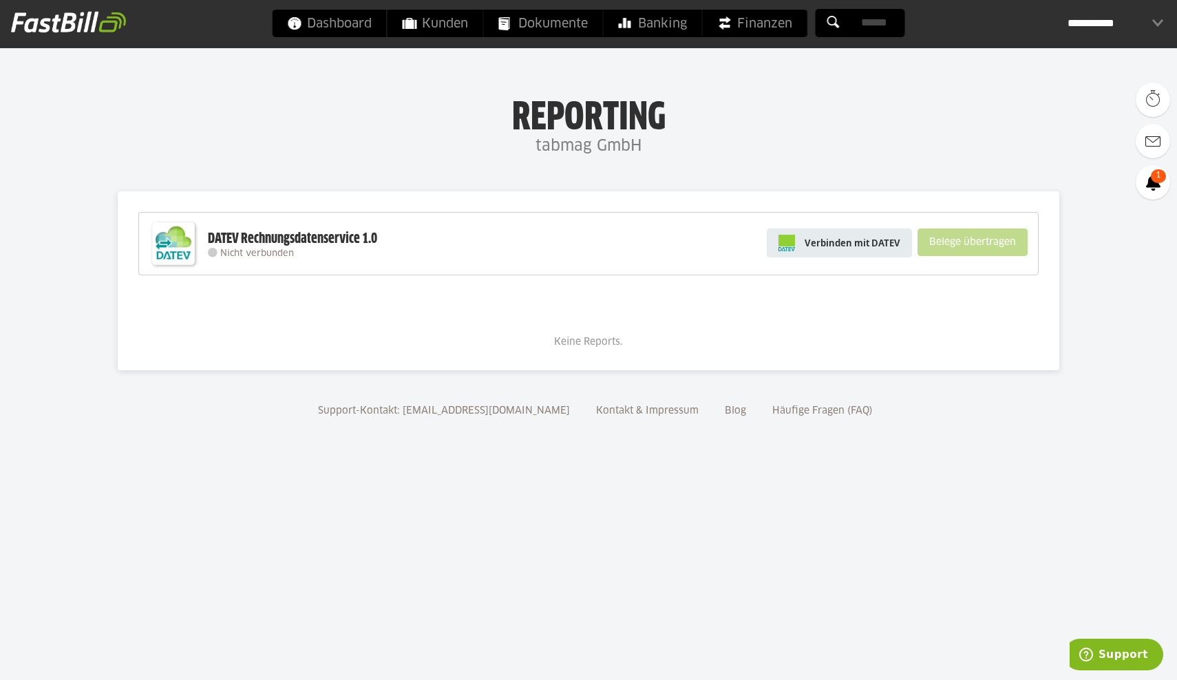
click at [850, 244] on span "Verbinden mit DATEV" at bounding box center [852, 243] width 96 height 14
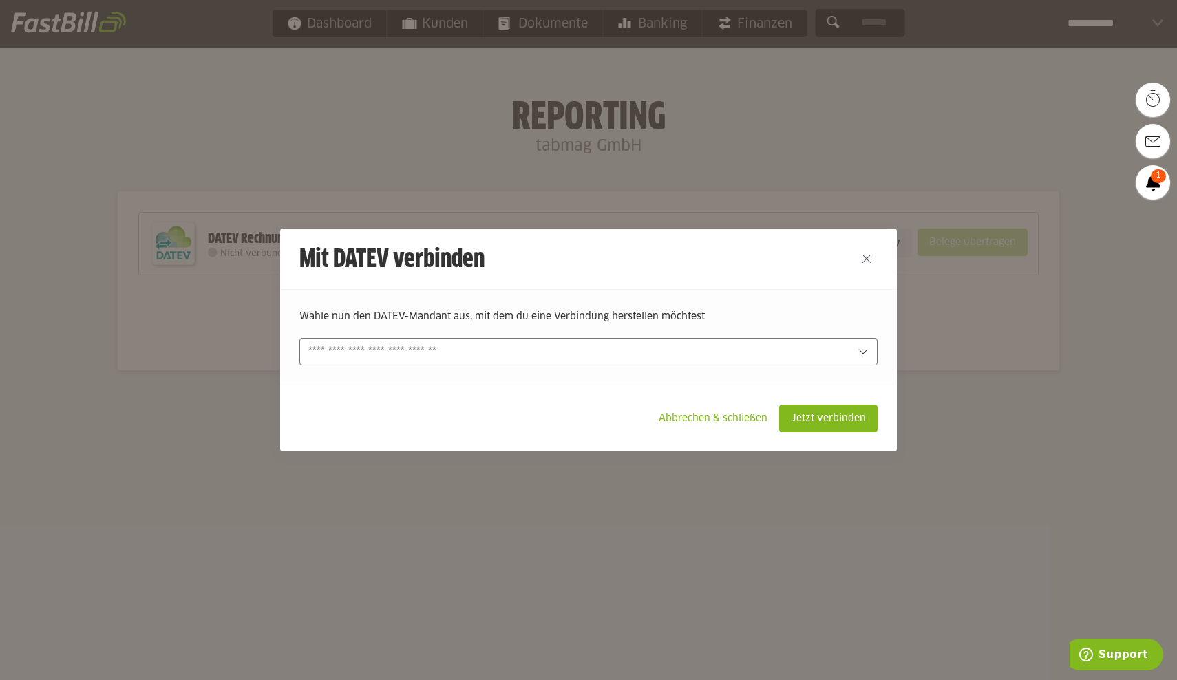
drag, startPoint x: 672, startPoint y: 350, endPoint x: 626, endPoint y: 352, distance: 46.1
click at [670, 348] on input "text" at bounding box center [578, 351] width 541 height 15
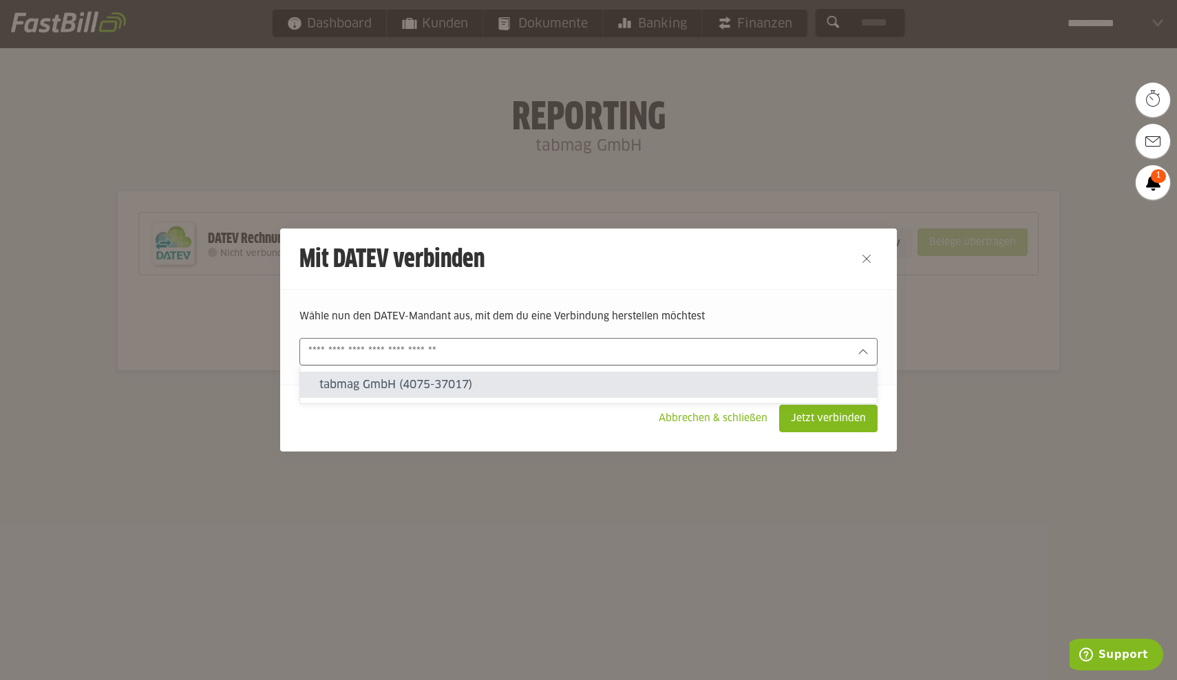
click at [573, 370] on div "tabmag GmbH (4075-37017)" at bounding box center [588, 384] width 578 height 39
click at [414, 383] on slot "tabmag GmbH (4075-37017)" at bounding box center [592, 384] width 546 height 15
type input "**********"
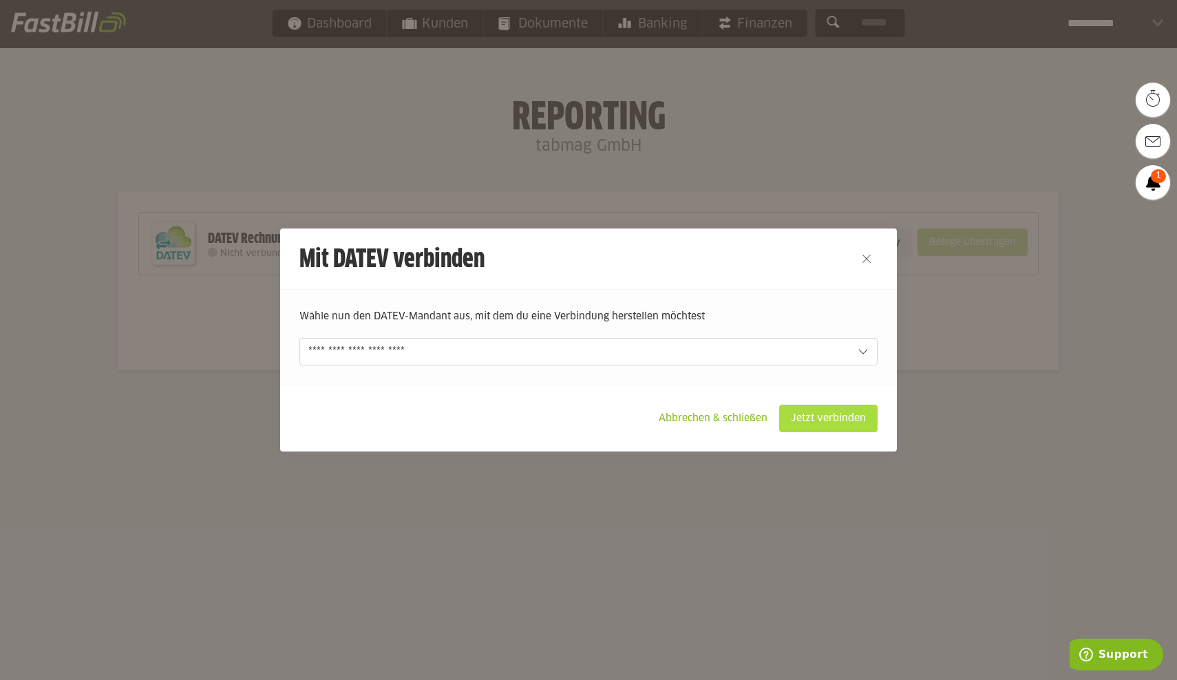
click at [847, 426] on slot "Jetzt verbinden" at bounding box center [828, 418] width 97 height 26
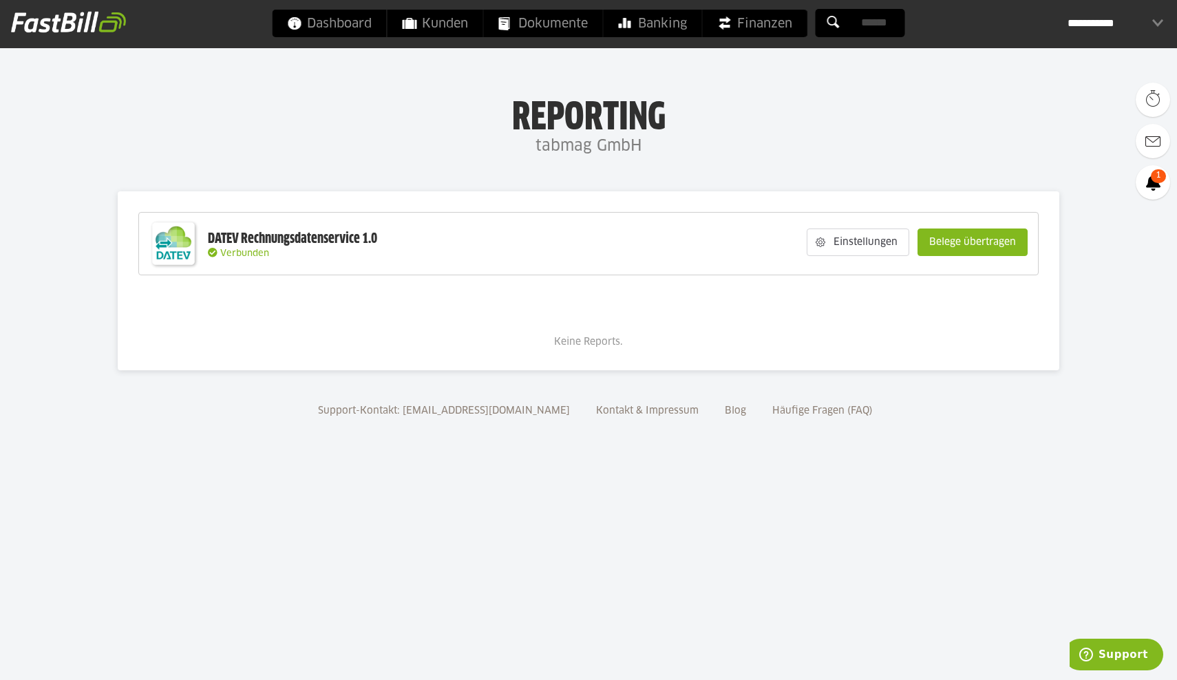
click at [981, 242] on slot "Belege übertragen" at bounding box center [972, 242] width 109 height 26
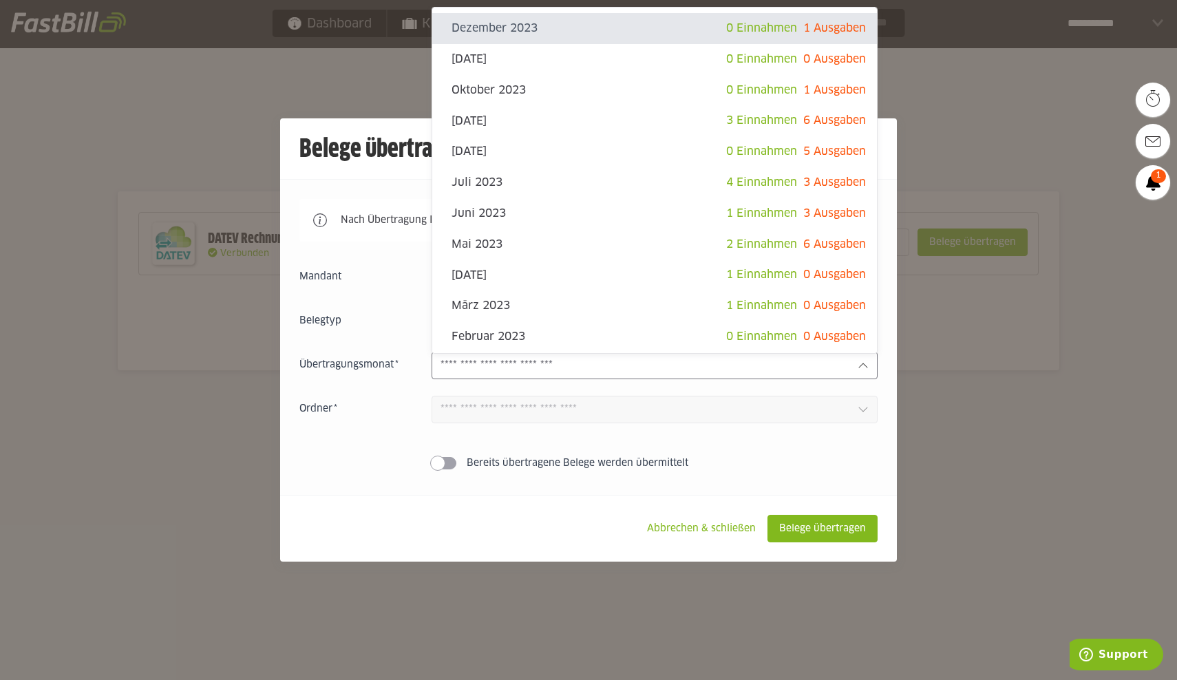
click at [750, 373] on input "text" at bounding box center [643, 365] width 406 height 15
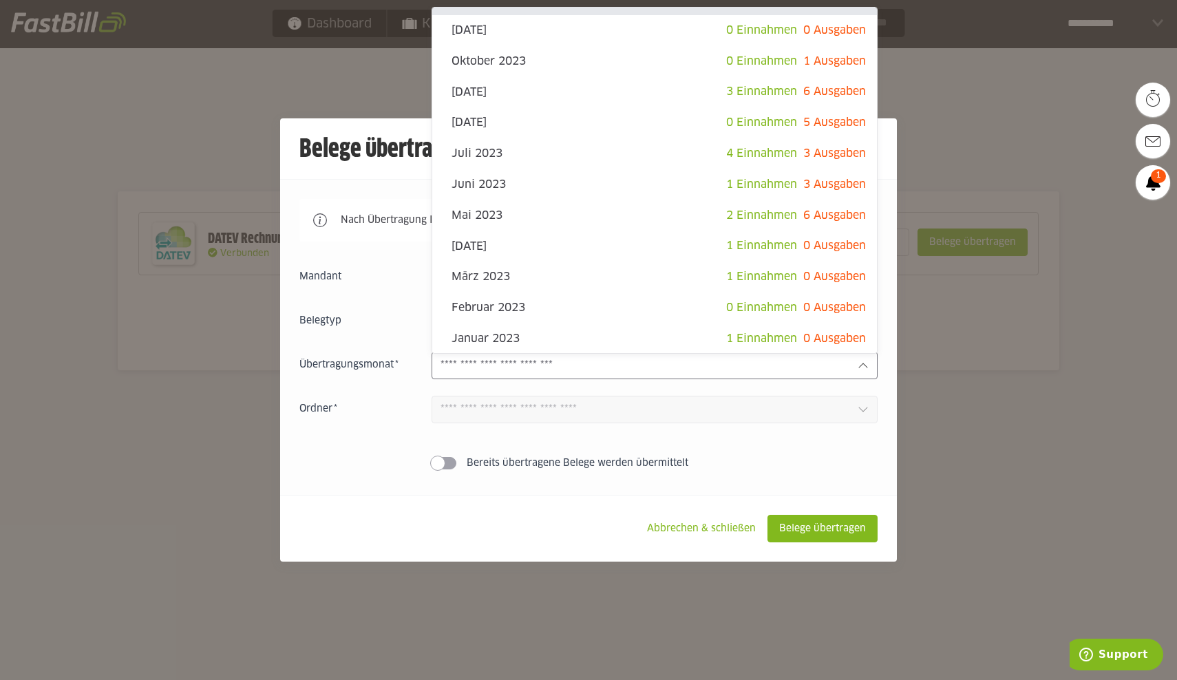
drag, startPoint x: 539, startPoint y: 526, endPoint x: 590, endPoint y: 514, distance: 52.4
click at [542, 524] on footer "Abbrechen & schließen Belege übertragen" at bounding box center [588, 528] width 617 height 67
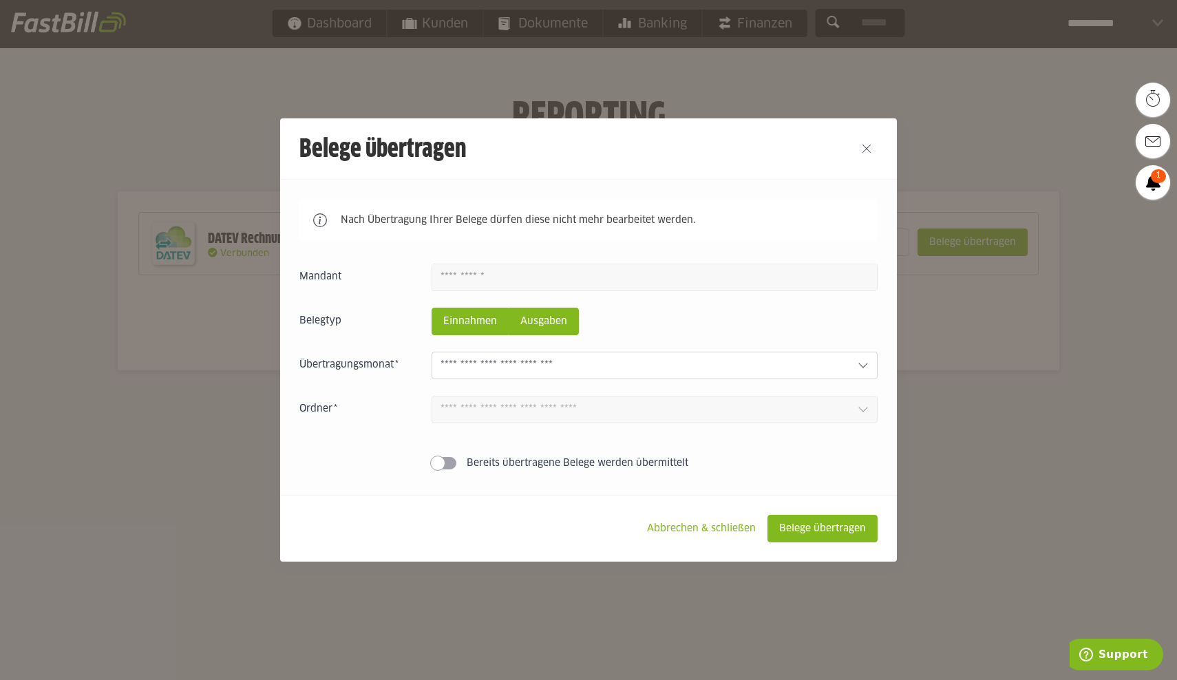
click at [550, 329] on slot "Ausgaben" at bounding box center [543, 321] width 69 height 26
click at [692, 363] on input "text" at bounding box center [643, 365] width 406 height 15
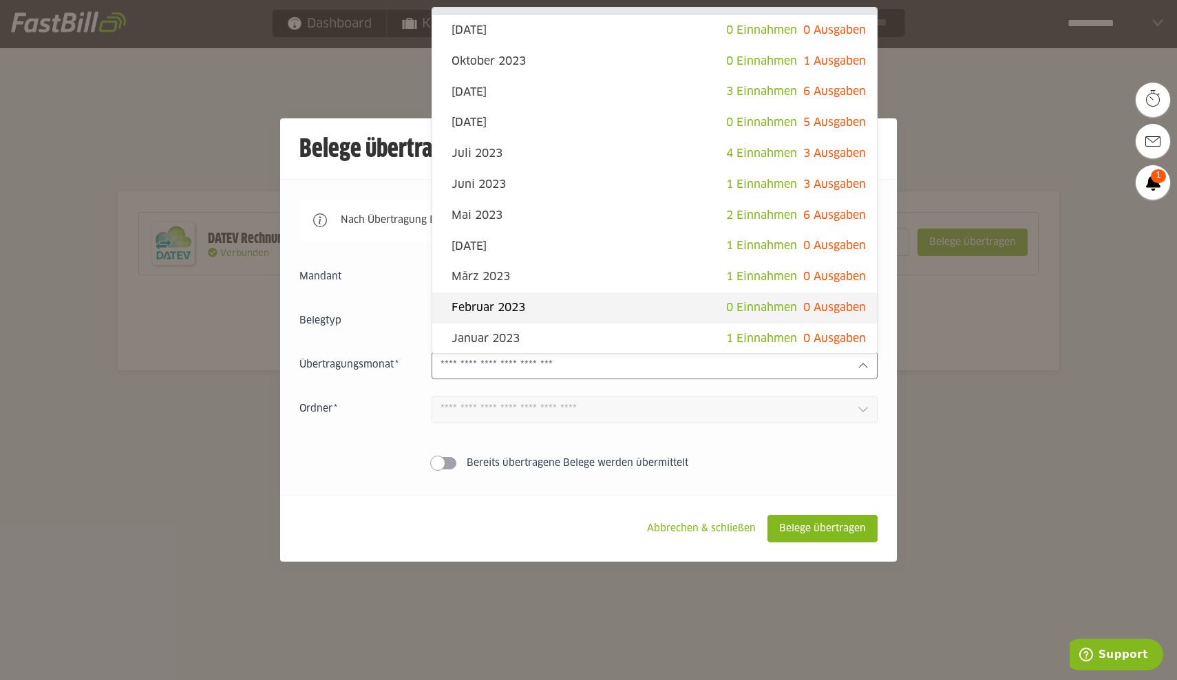
scroll to position [0, 0]
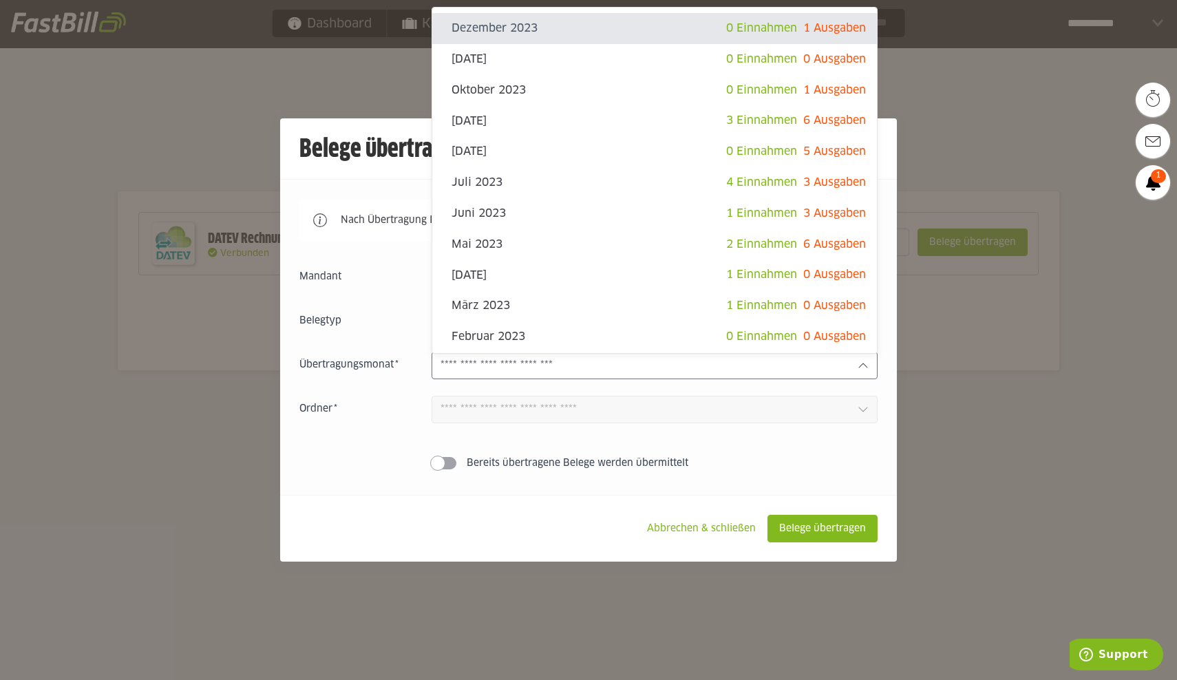
click at [573, 517] on footer "Abbrechen & schließen Belege übertragen" at bounding box center [588, 528] width 617 height 67
click at [859, 371] on icon at bounding box center [862, 365] width 11 height 11
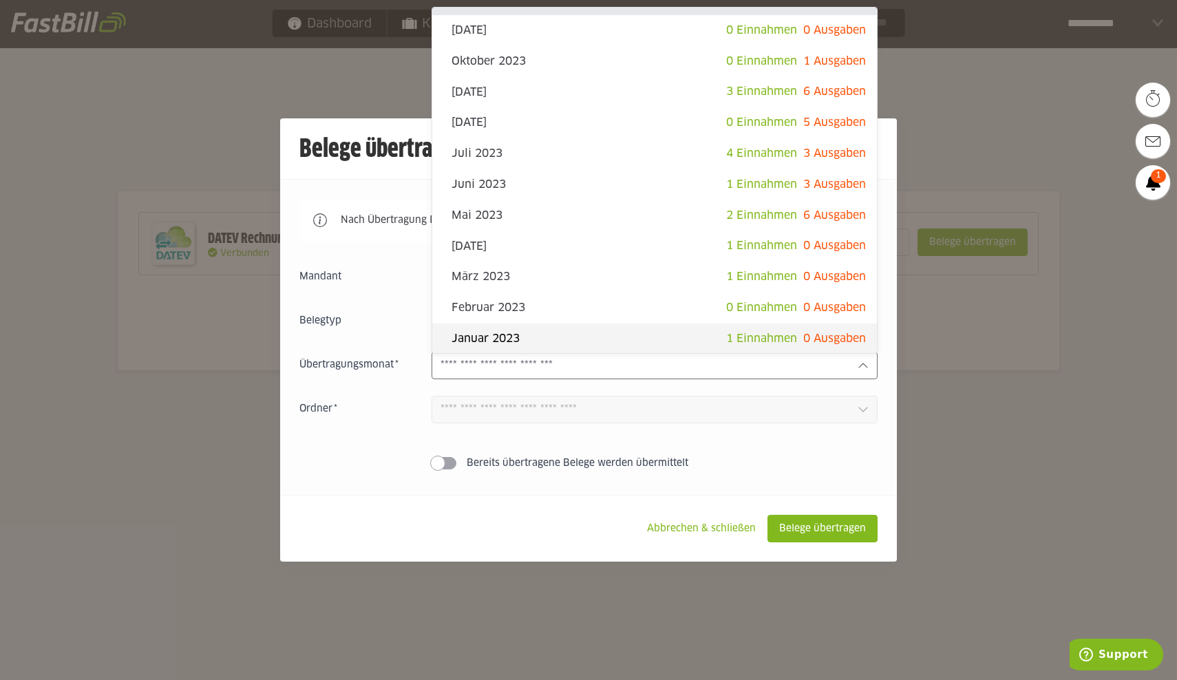
click at [597, 341] on div "[DATE] 1 Einnahmen 0 Ausgaben" at bounding box center [654, 338] width 445 height 31
type input "**********"
type input "*******"
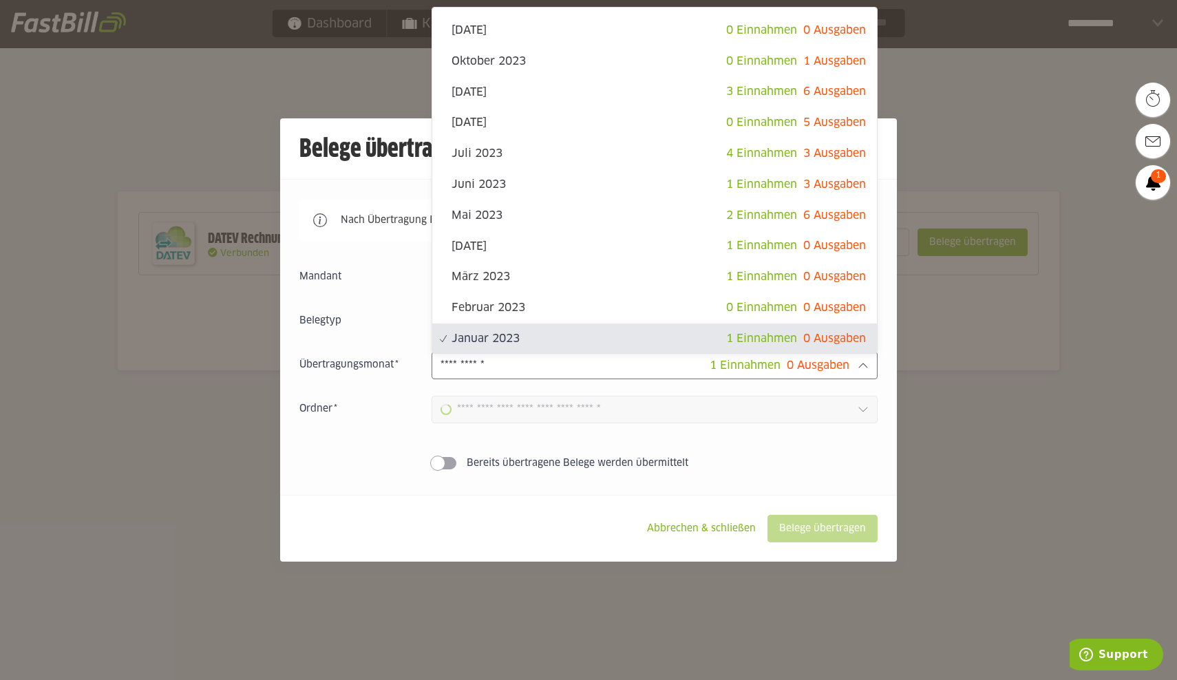
scroll to position [23, 0]
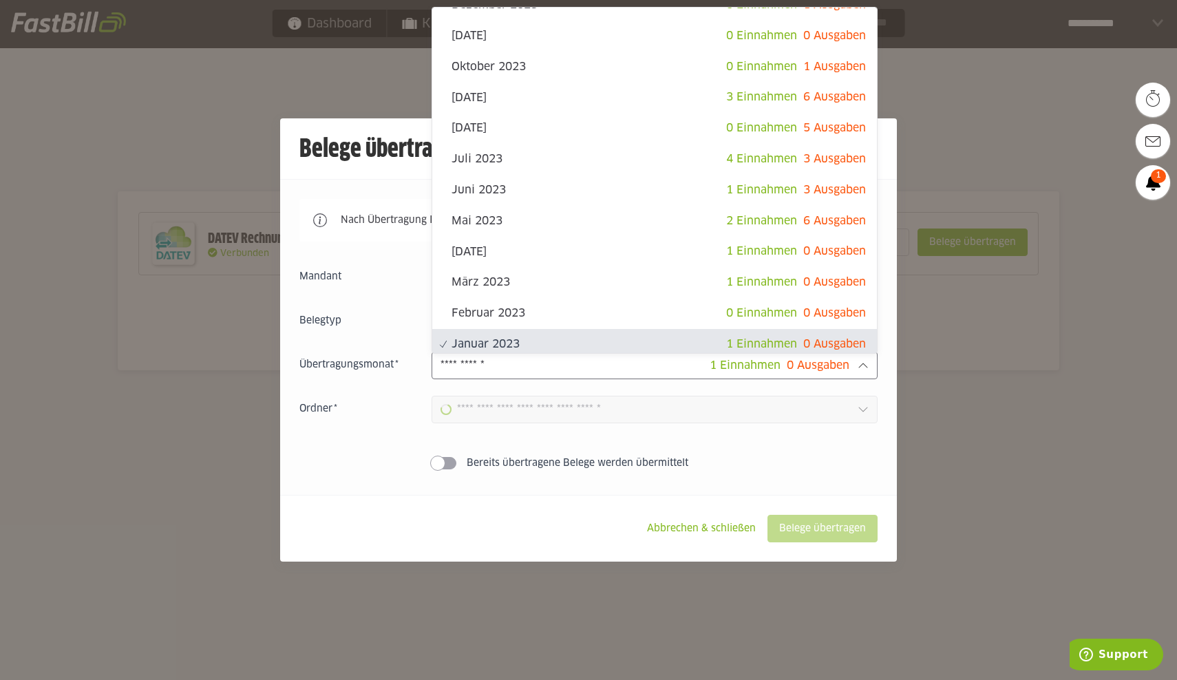
click at [859, 355] on div "**********" at bounding box center [654, 366] width 446 height 28
click at [847, 433] on div "Einnahmen Ausgaben 1 Einnahmen 0 Ausgaben [DATE] 0 Einnahmen 1 Ausgaben [DATE] …" at bounding box center [588, 370] width 578 height 212
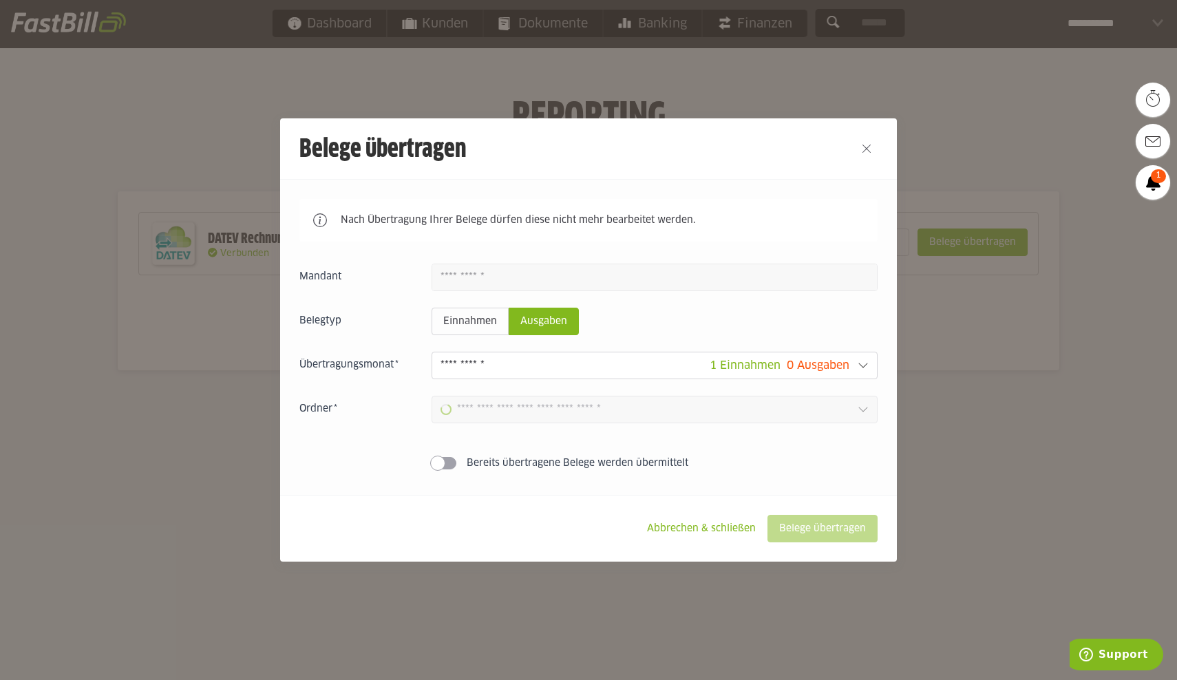
click at [859, 409] on icon at bounding box center [862, 409] width 9 height 5
click at [824, 462] on label "Bereits übertragene Belege werden übermittelt" at bounding box center [654, 463] width 446 height 14
click at [435, 464] on span at bounding box center [443, 463] width 25 height 12
click at [780, 486] on div "Nach Übertragung Ihrer Belege dürfen diese nicht mehr bearbeitet werden. Einnah…" at bounding box center [588, 337] width 617 height 316
click at [817, 368] on span "0 Ausgaben" at bounding box center [817, 365] width 63 height 11
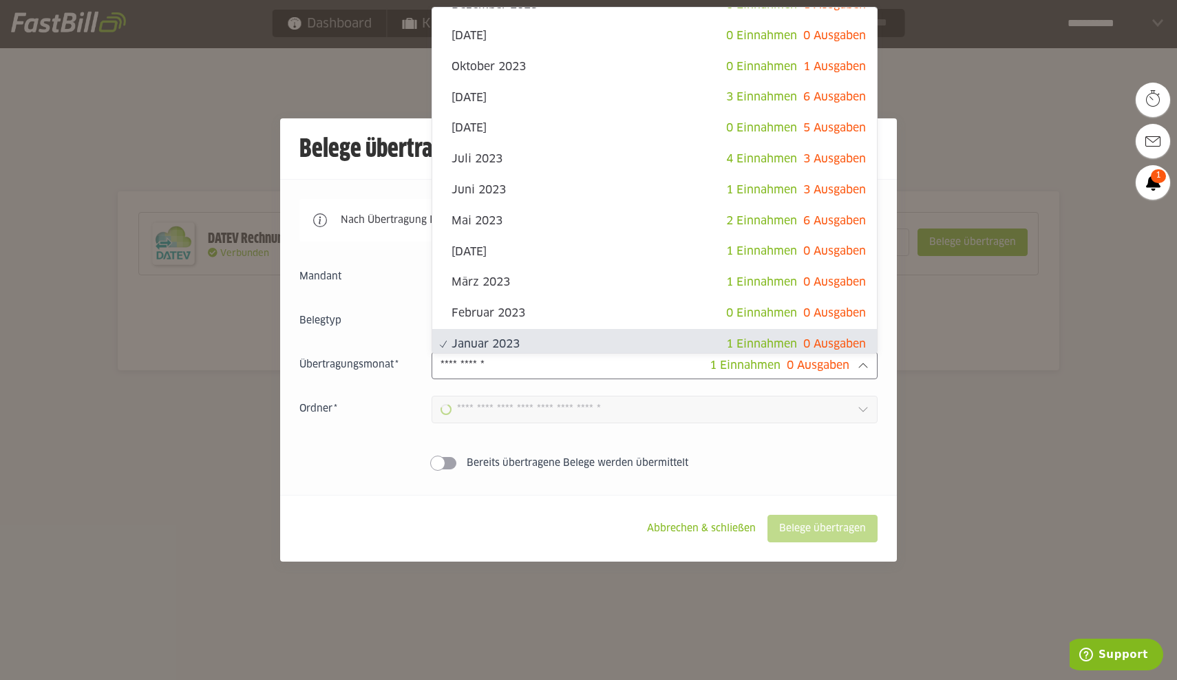
click at [844, 507] on footer "Abbrechen & schließen Belege übertragen" at bounding box center [588, 528] width 617 height 67
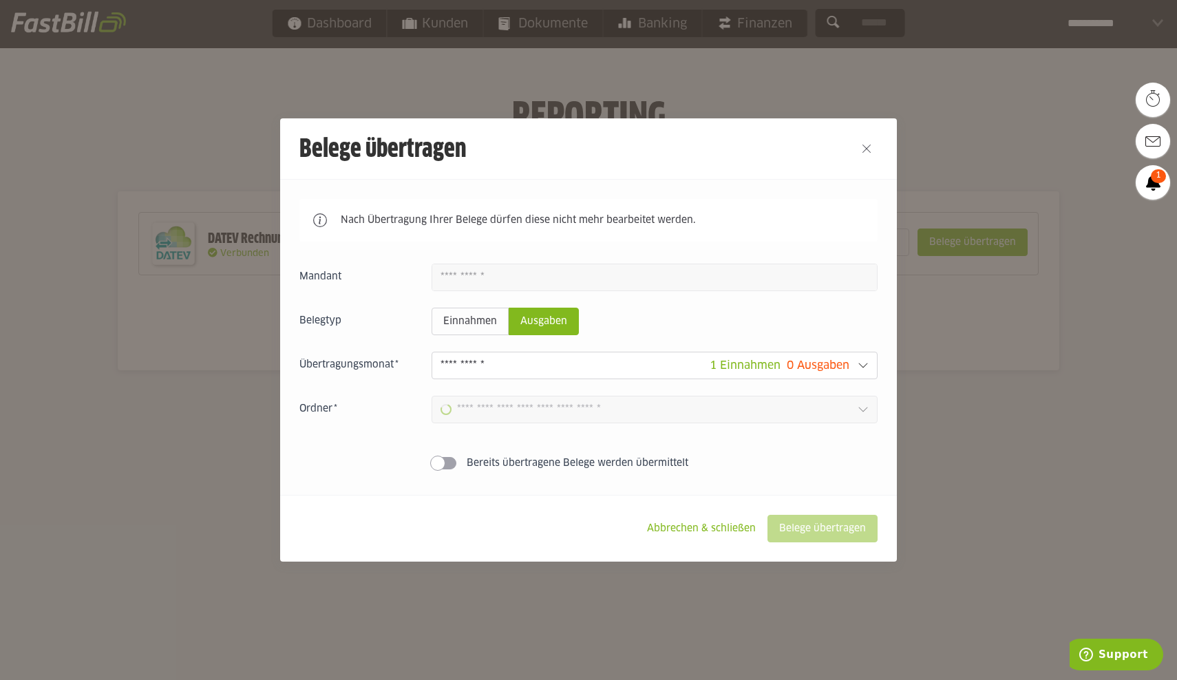
click at [866, 411] on icon at bounding box center [862, 409] width 11 height 11
click at [727, 532] on slot "Abbrechen & schließen" at bounding box center [701, 528] width 131 height 26
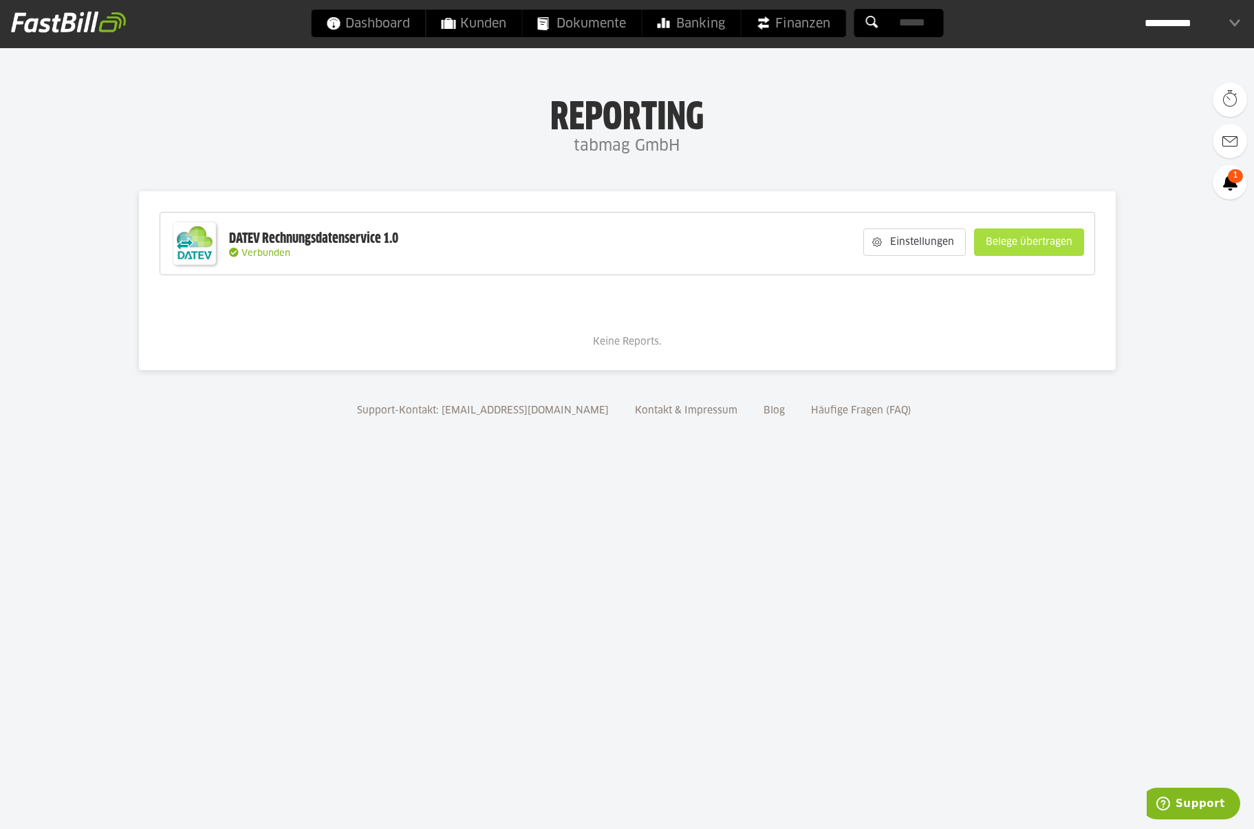
click at [1021, 243] on slot "Belege übertragen" at bounding box center [1029, 242] width 109 height 26
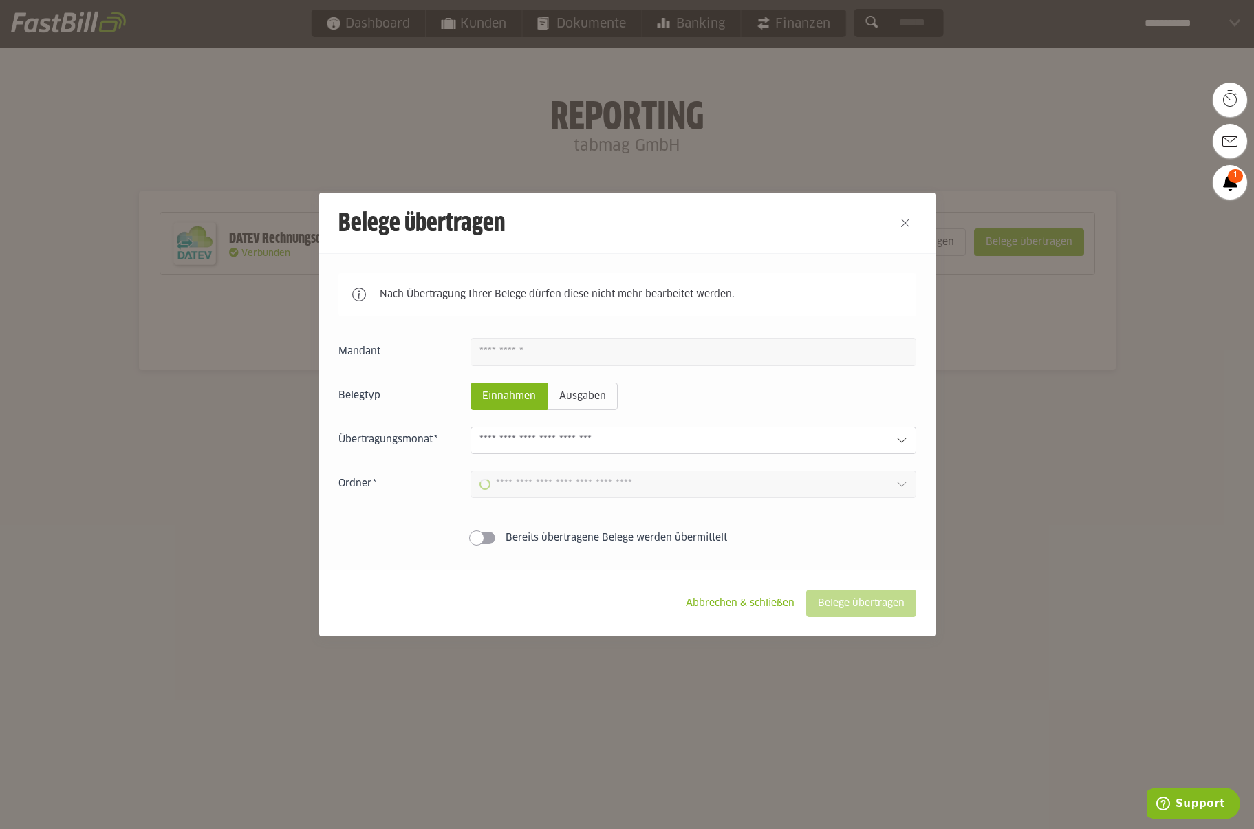
click at [725, 440] on input "text" at bounding box center [683, 440] width 406 height 15
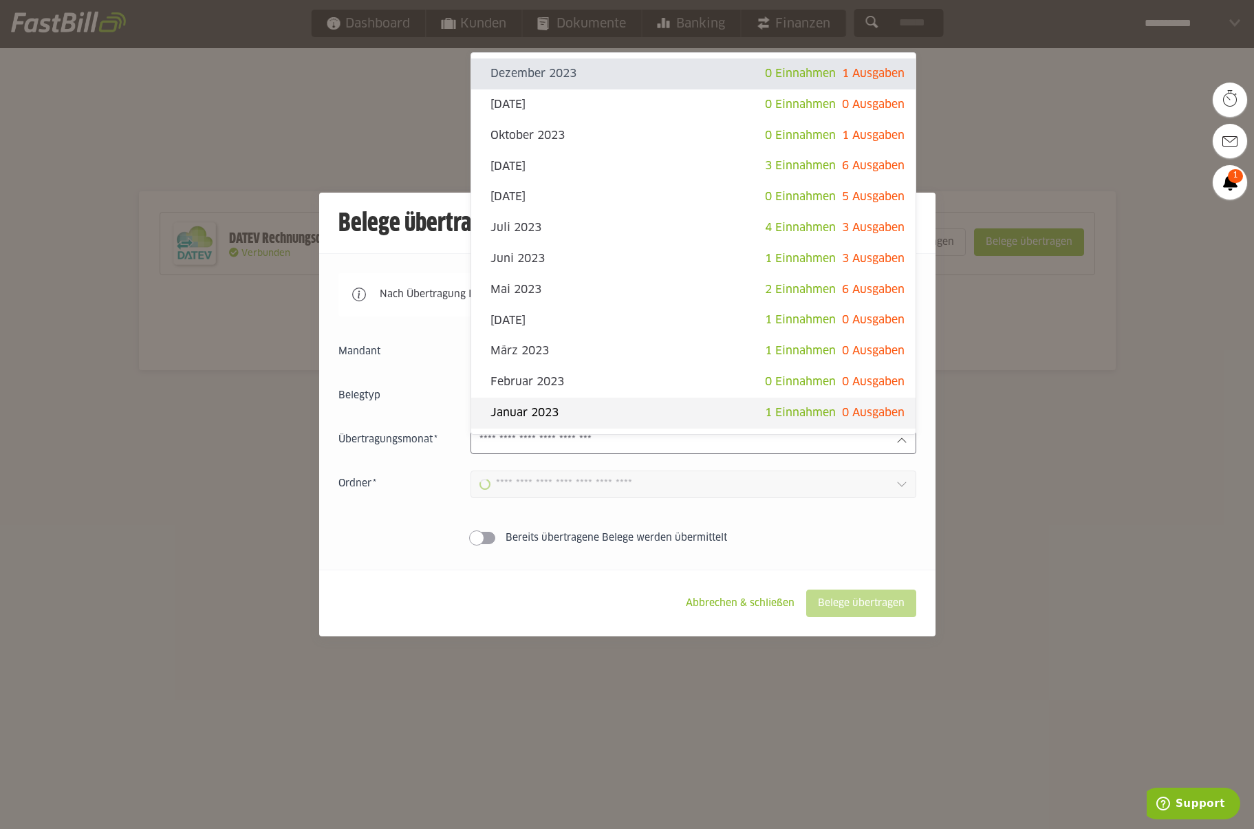
click at [636, 407] on slot "Januar 2023" at bounding box center [628, 412] width 275 height 15
type input "**********"
type input "*******"
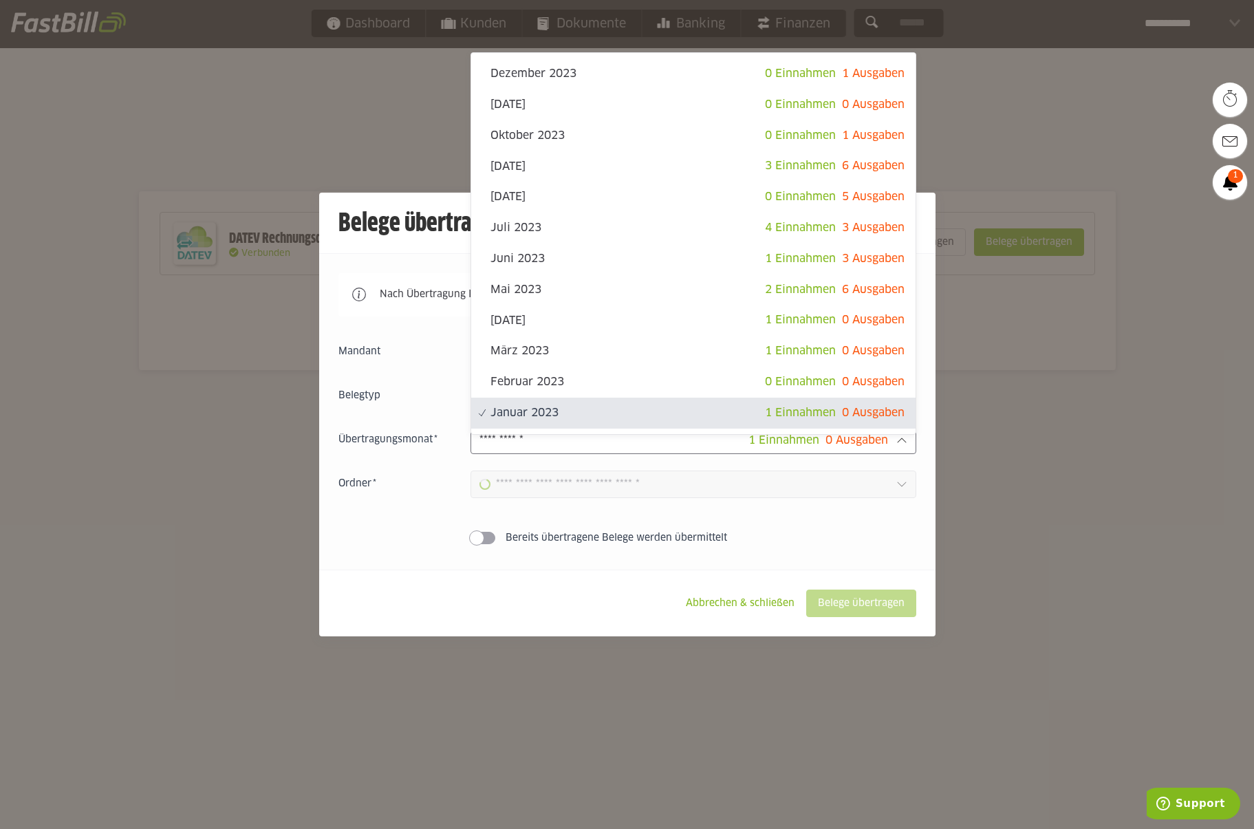
click at [655, 438] on input "**********" at bounding box center [614, 440] width 269 height 15
click at [641, 175] on div "[DATE] 3 Einnahmen 6 Ausgaben" at bounding box center [693, 166] width 445 height 31
type input "**********"
type input "*******"
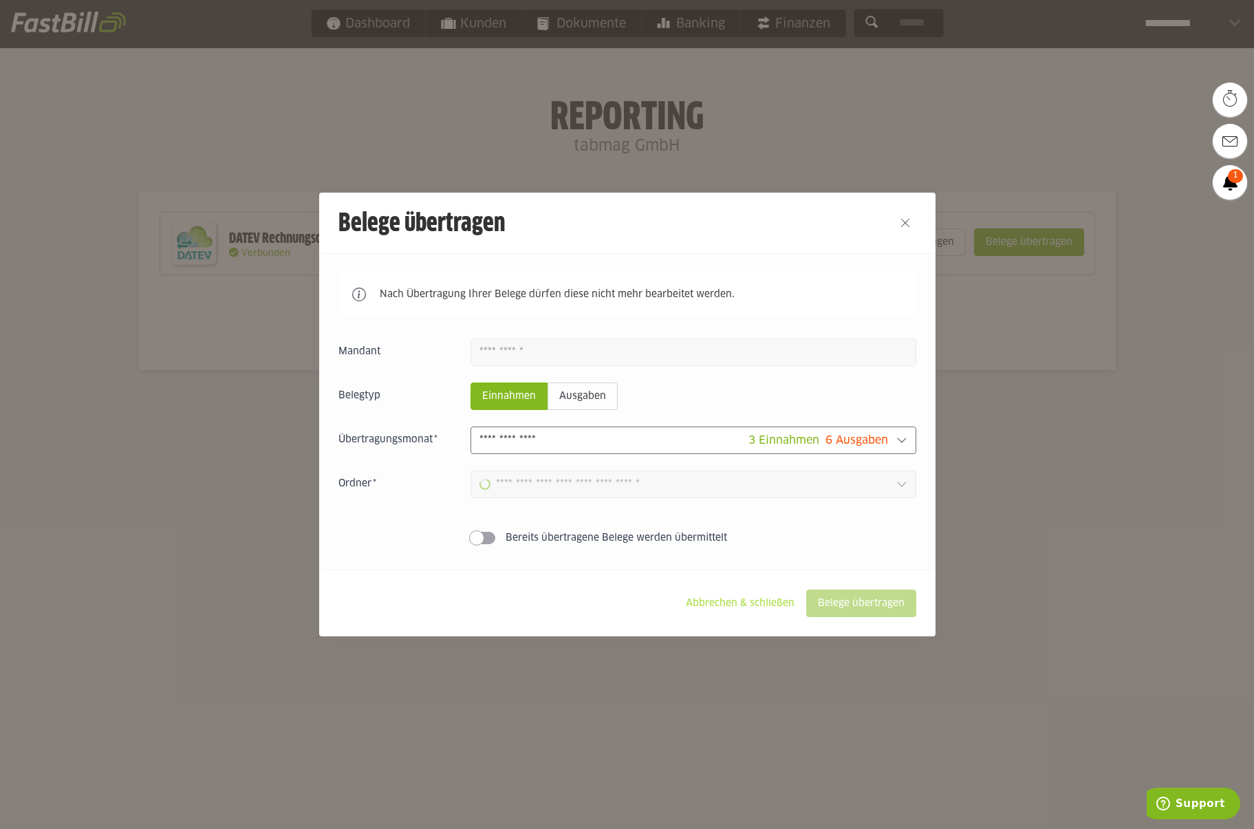
click at [743, 603] on slot "Abbrechen & schließen" at bounding box center [740, 603] width 131 height 26
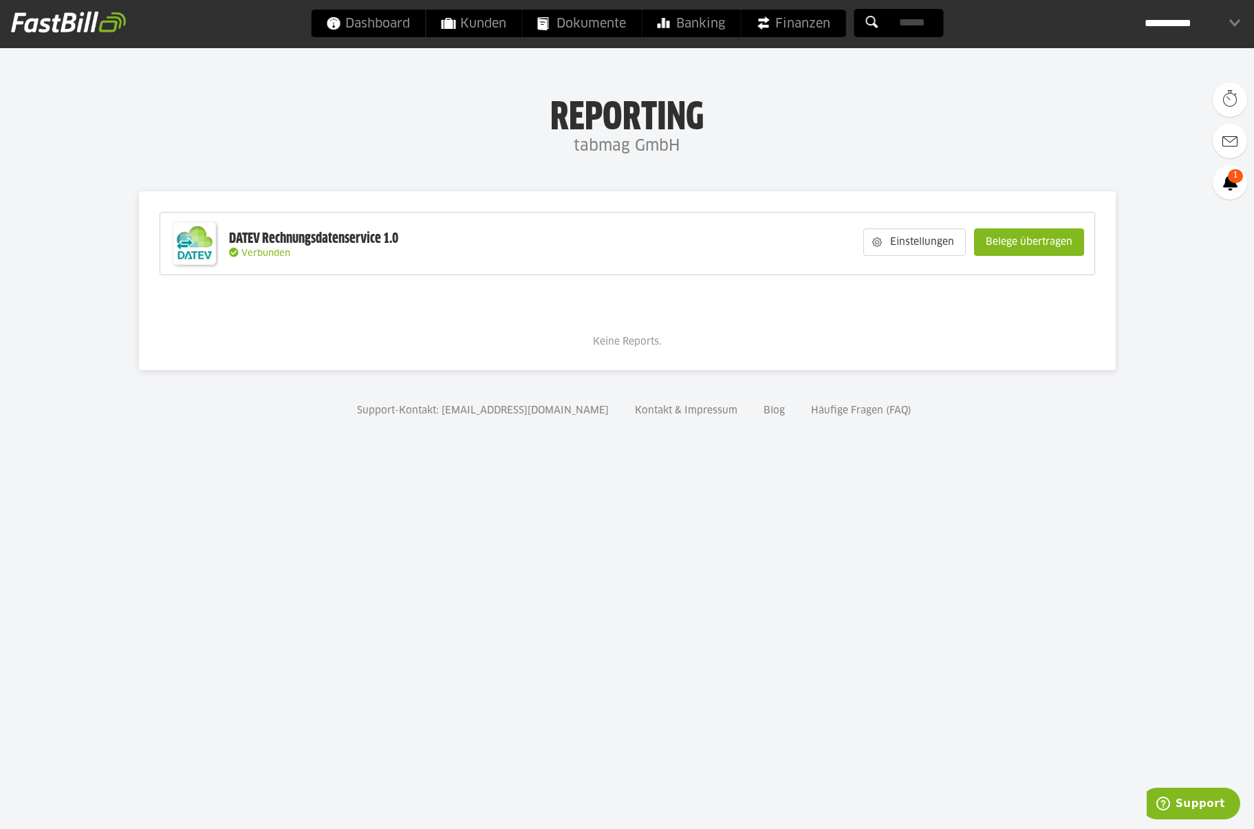
click at [676, 605] on body "Dashboard Kunden Dokumente Banking Finanzen Add-ons" at bounding box center [627, 414] width 1254 height 829
